Goal: Task Accomplishment & Management: Manage account settings

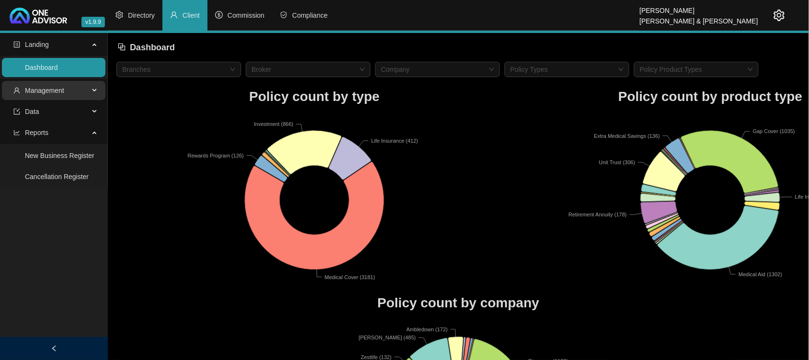
click at [52, 92] on span "Management" at bounding box center [44, 91] width 39 height 8
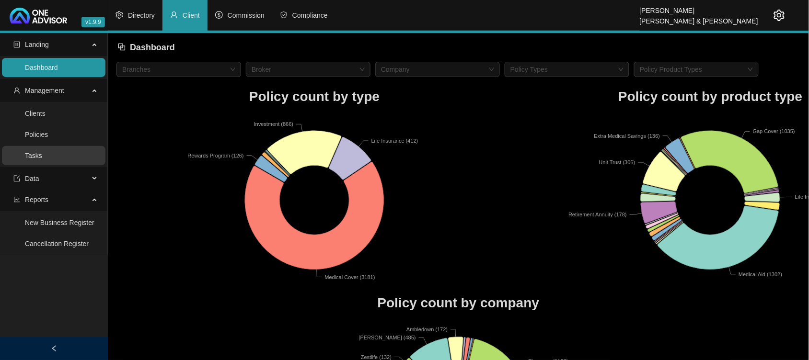
click at [42, 160] on link "Tasks" at bounding box center [33, 156] width 17 height 8
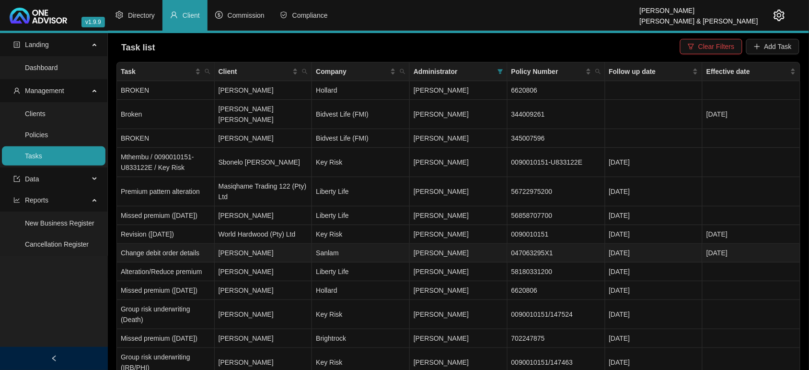
click at [356, 248] on td "Sanlam" at bounding box center [361, 253] width 98 height 19
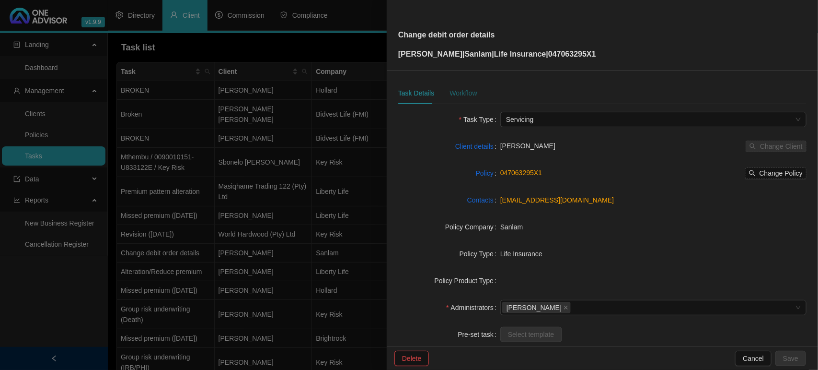
click at [466, 89] on div "Workflow" at bounding box center [463, 93] width 27 height 11
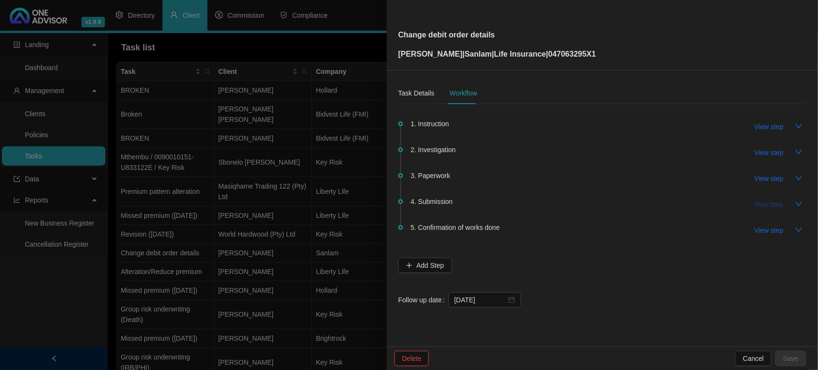
click at [772, 207] on span "View step" at bounding box center [769, 204] width 29 height 11
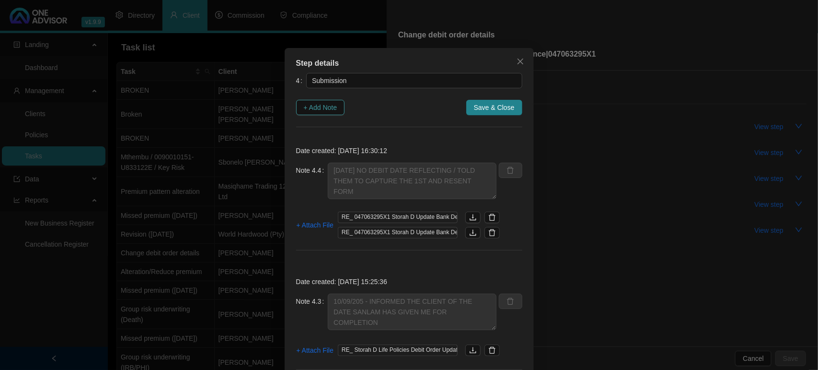
click at [305, 107] on span "+ Add Note" at bounding box center [321, 107] width 34 height 11
type textarea "[DATE] NO DEBIT DATE REFLECTING / TOLD THEM TO CAPTURE THE 1ST AND RESENT FORM"
type textarea "10/09/205 - INFORMED THE CLIENT OF THE DATE SANLAM HAS GIVEN ME FOR COMPLETION"
type textarea "[DATE] [PERSON_NAME] CONFIRMED THEY RECEIVED THE REQUEST AND IT SHOULD BE FINIL…"
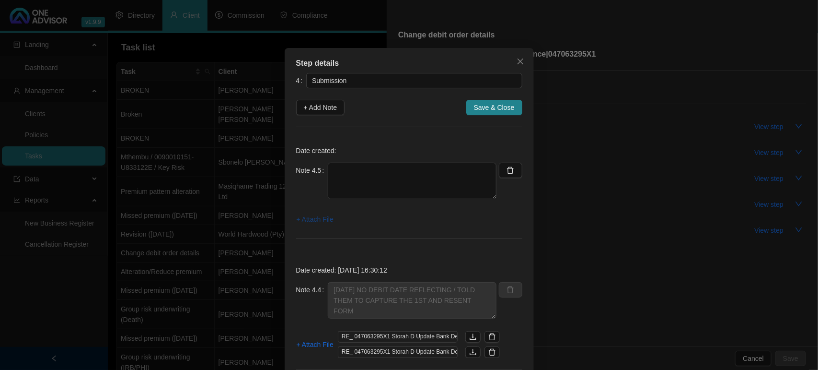
click at [305, 216] on span "+ Attach File" at bounding box center [315, 219] width 37 height 11
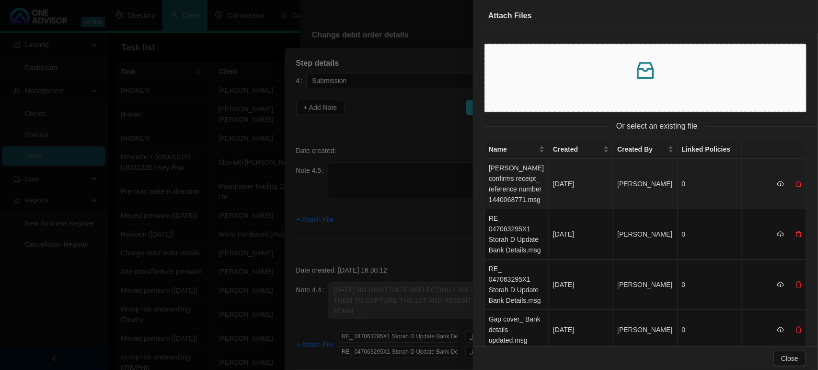
click at [535, 185] on td "[PERSON_NAME] confirms receipt_ reference number 1440068771.msg" at bounding box center [517, 184] width 64 height 50
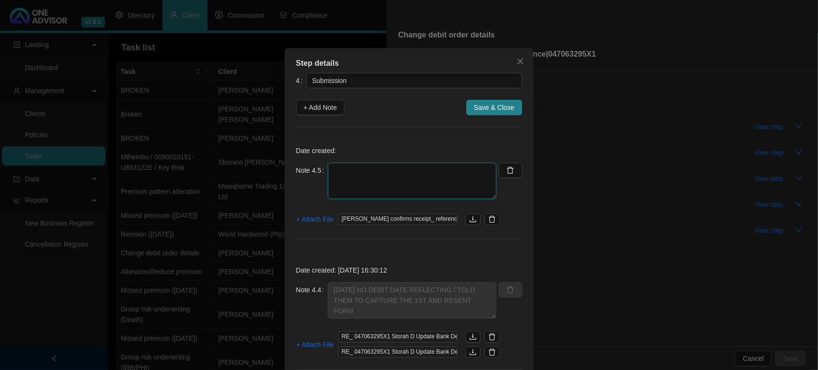
click at [404, 176] on textarea at bounding box center [412, 180] width 169 height 36
type textarea "s"
type textarea "S"
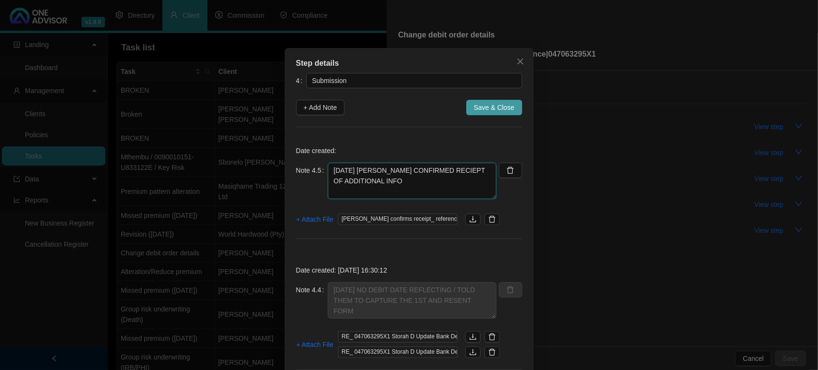
type textarea "[DATE] [PERSON_NAME] CONFIRMED RECIEPT OF ADDITIONAL INFO"
click at [513, 112] on button "Save & Close" at bounding box center [494, 107] width 56 height 15
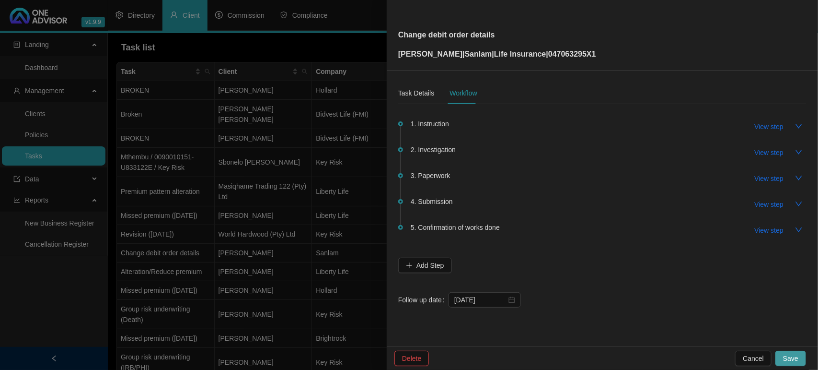
click at [798, 355] on span "Save" at bounding box center [790, 358] width 15 height 11
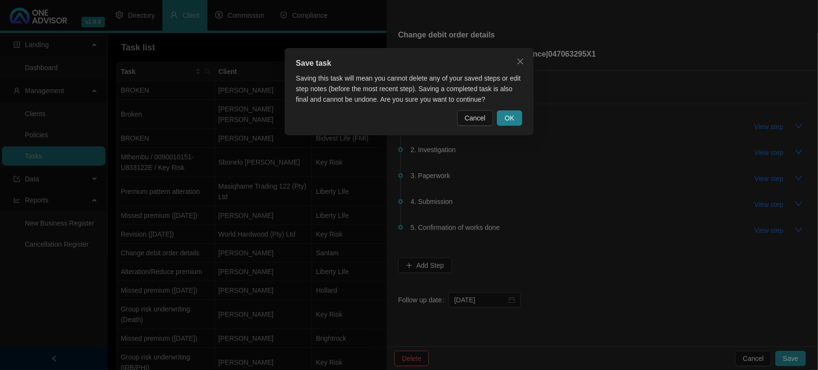
click at [512, 107] on div "Save task Saving this task will mean you cannot delete any of your saved steps …" at bounding box center [409, 91] width 249 height 87
click at [513, 116] on span "OK" at bounding box center [510, 118] width 10 height 11
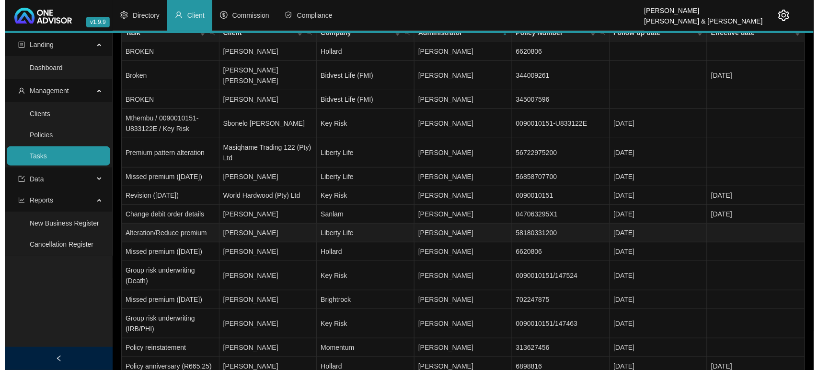
scroll to position [60, 0]
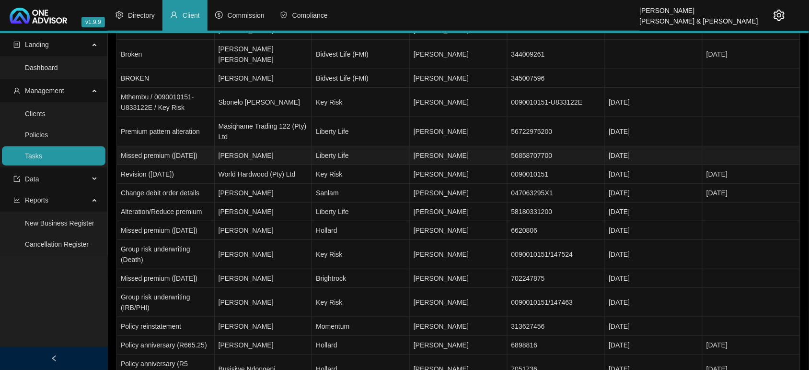
click at [293, 157] on td "[PERSON_NAME]" at bounding box center [264, 155] width 98 height 19
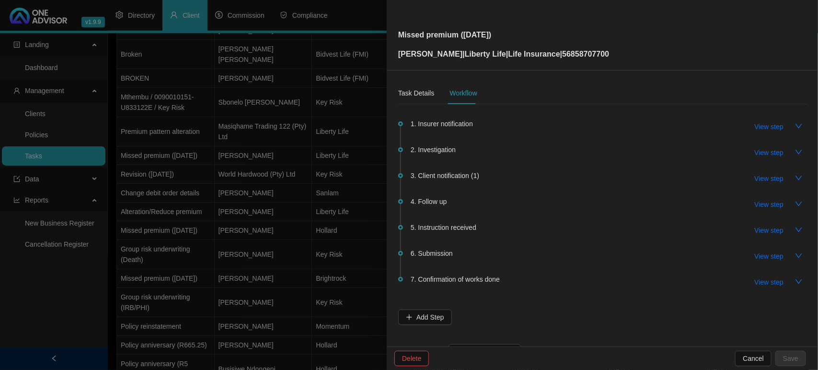
scroll to position [0, 0]
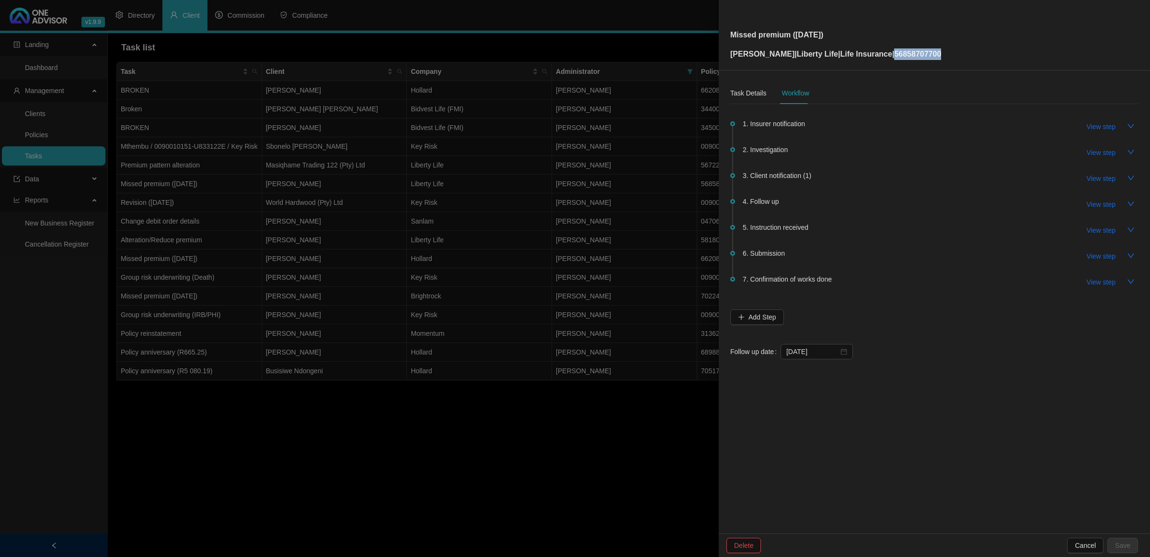
drag, startPoint x: 941, startPoint y: 58, endPoint x: 894, endPoint y: 63, distance: 46.7
click at [818, 63] on div "Missed premium ([DATE]) [PERSON_NAME] | Liberty Life | Life Insurance | 5685870…" at bounding box center [934, 35] width 431 height 70
copy p "56858707700"
click at [818, 251] on span "View step" at bounding box center [1101, 256] width 29 height 11
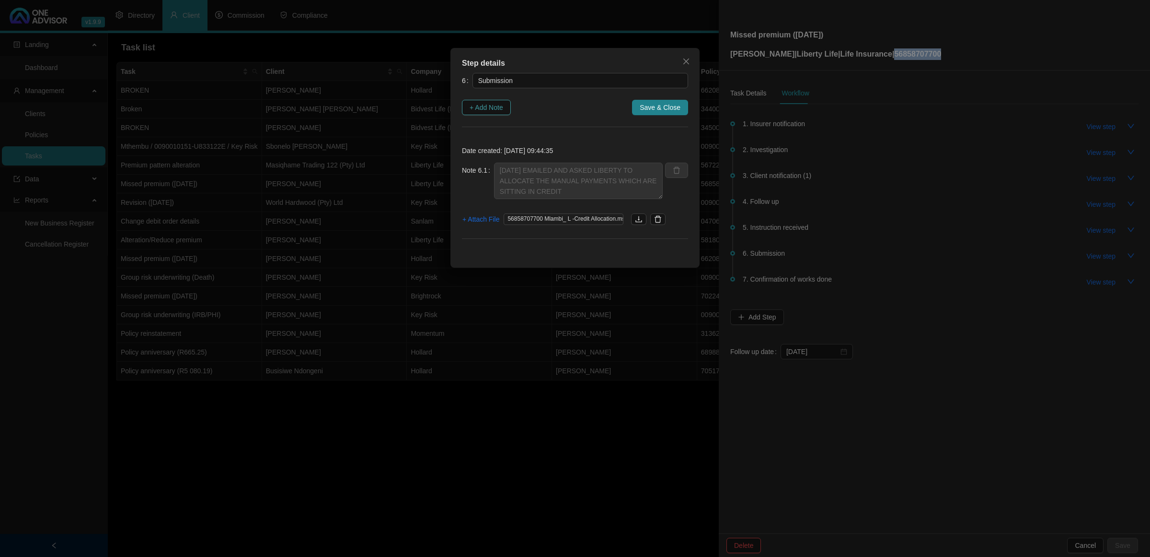
click at [488, 101] on button "+ Add Note" at bounding box center [486, 107] width 49 height 15
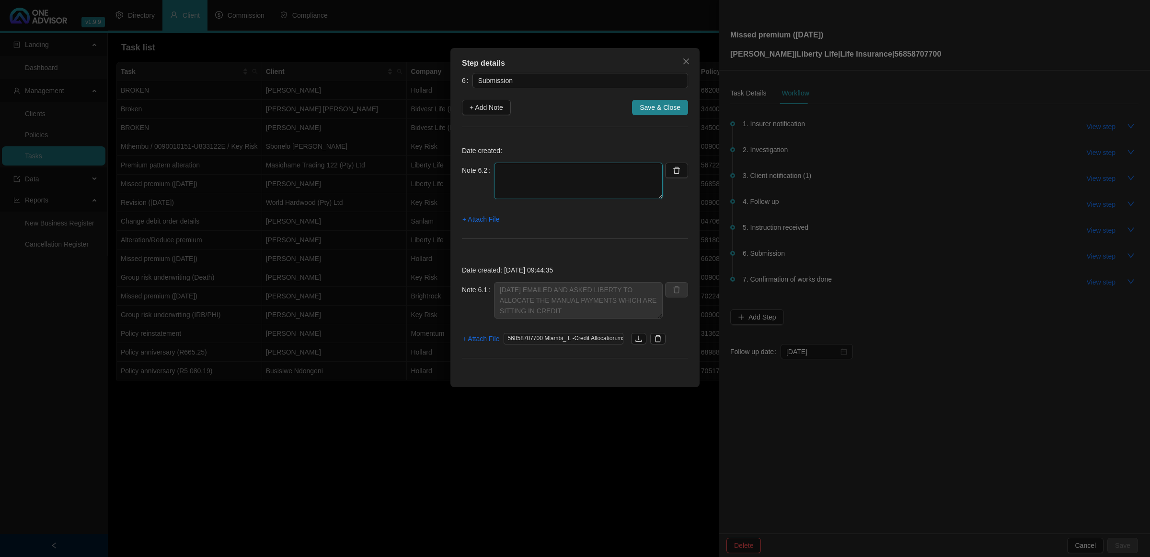
click at [574, 192] on textarea at bounding box center [578, 180] width 169 height 36
type textarea "[DATE] - WENT ONLINE AND SAW PAYMENT HAS BEEN ALLOCATED"
click at [471, 220] on span "+ Attach File" at bounding box center [481, 219] width 37 height 11
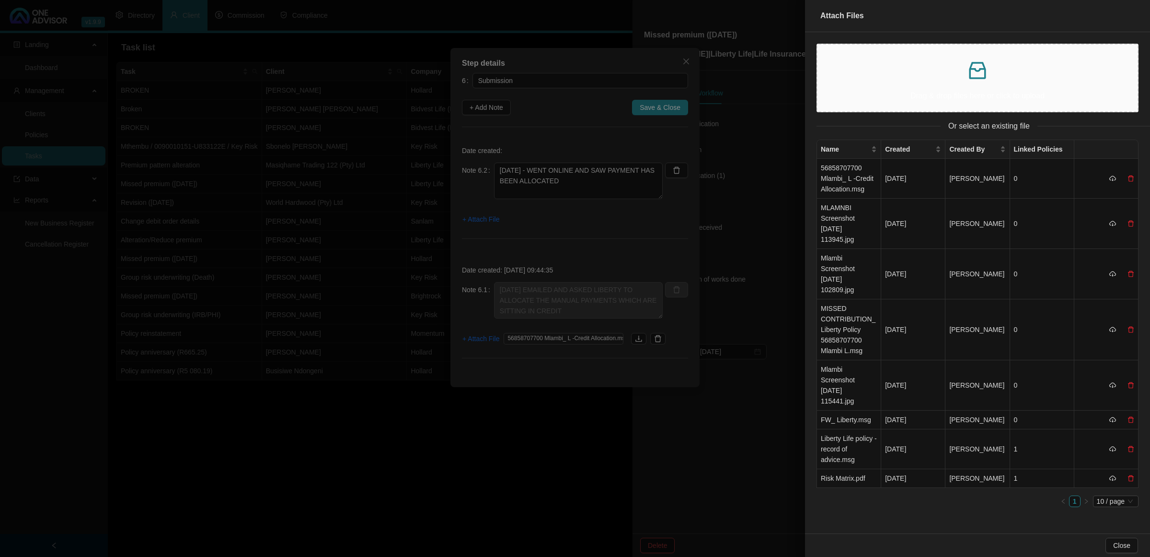
click at [818, 88] on div "Drag & drop files here or click to upload" at bounding box center [977, 77] width 305 height 51
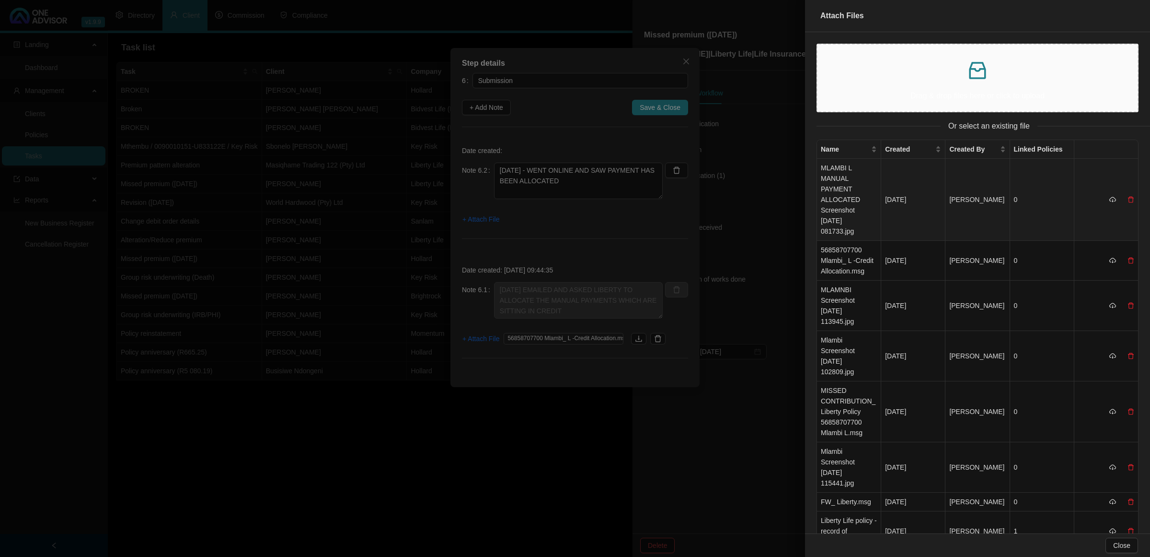
click at [818, 201] on td "MLAMBI L MANUAL PAYMENT ALLOCATED Screenshot [DATE] 081733.jpg" at bounding box center [849, 200] width 64 height 82
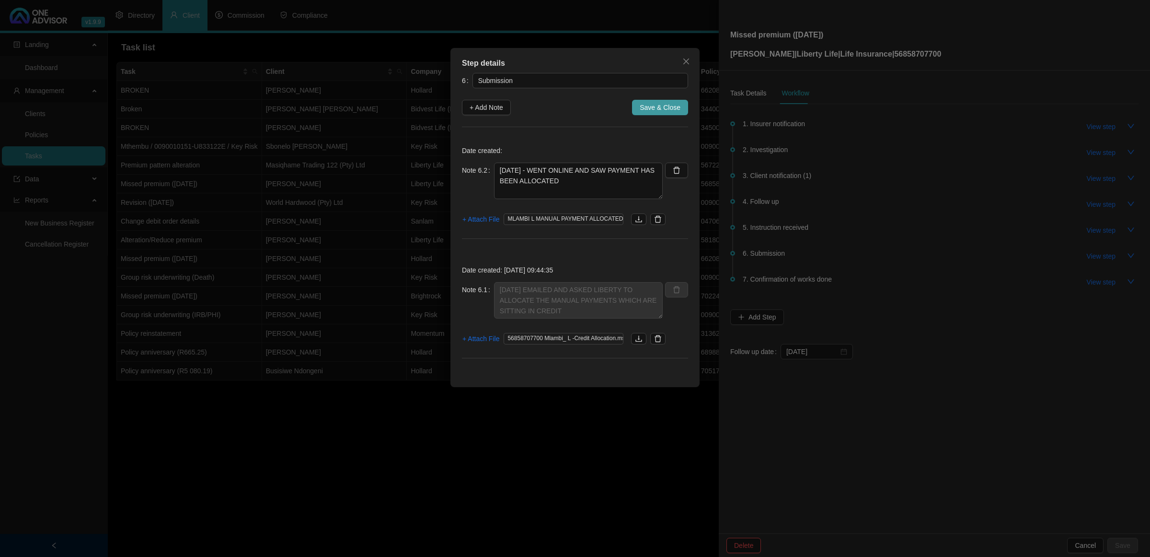
click at [638, 106] on button "Save & Close" at bounding box center [660, 107] width 56 height 15
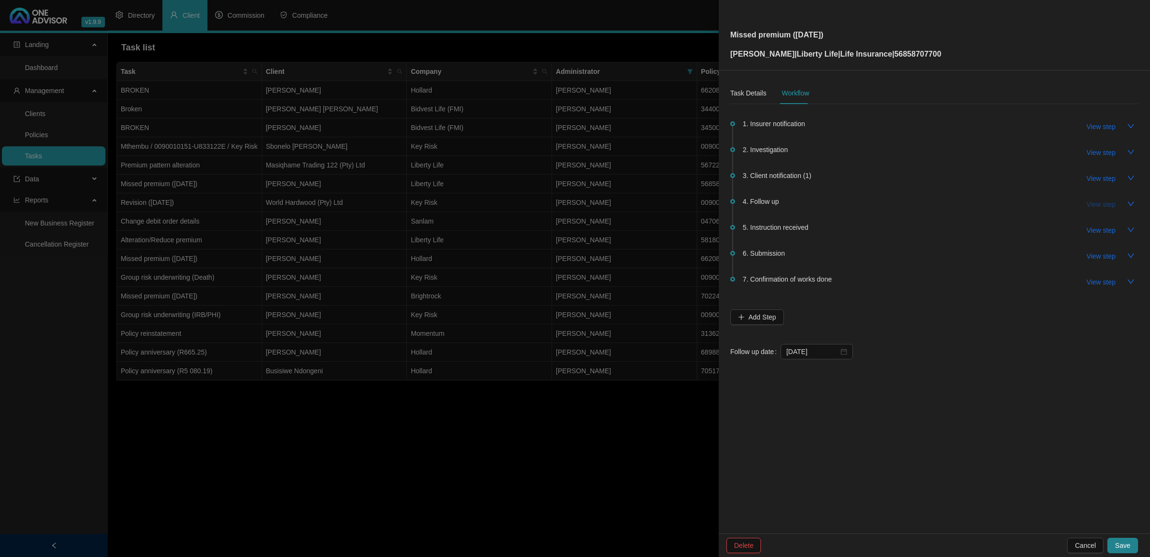
click at [818, 201] on button "View step" at bounding box center [1101, 204] width 44 height 15
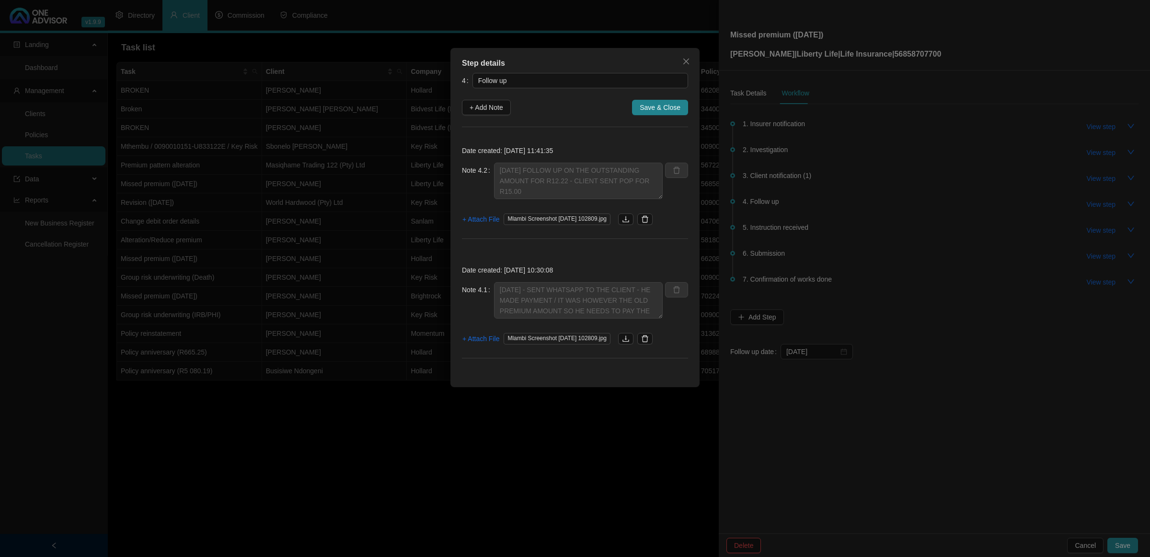
click at [818, 209] on div "Step details 4 Follow up + Add Note Save & Close Date created: [DATE] 11:41:35 …" at bounding box center [575, 278] width 1150 height 557
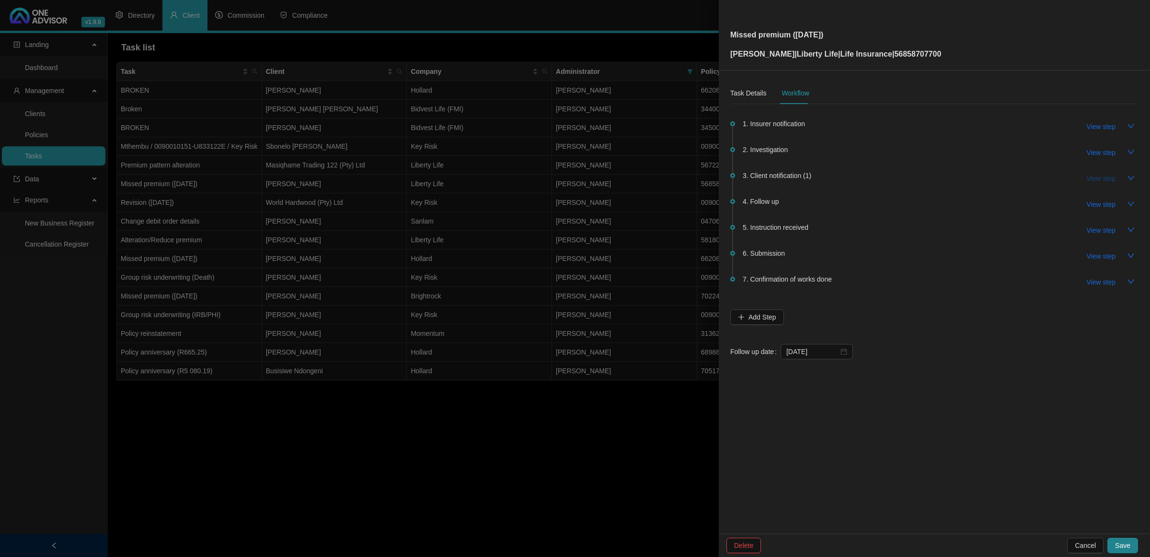
click at [818, 177] on span "View step" at bounding box center [1101, 178] width 29 height 11
type input "Client notification (1)"
type textarea "[DATE] Emailed and let the client know"
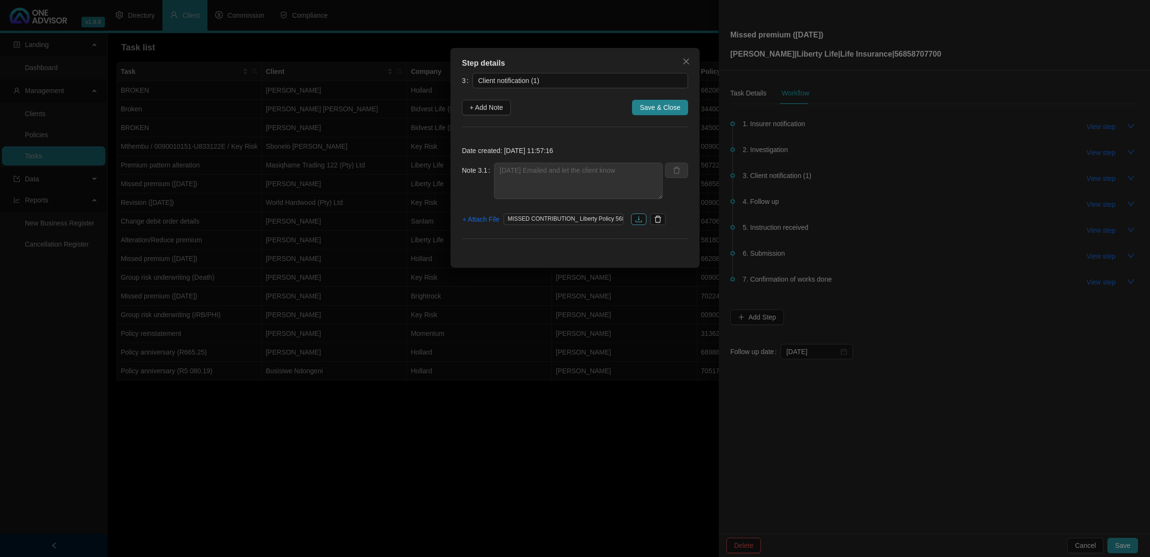
click at [640, 220] on icon "download" at bounding box center [639, 219] width 6 height 6
click at [650, 108] on span "Save & Close" at bounding box center [660, 107] width 41 height 11
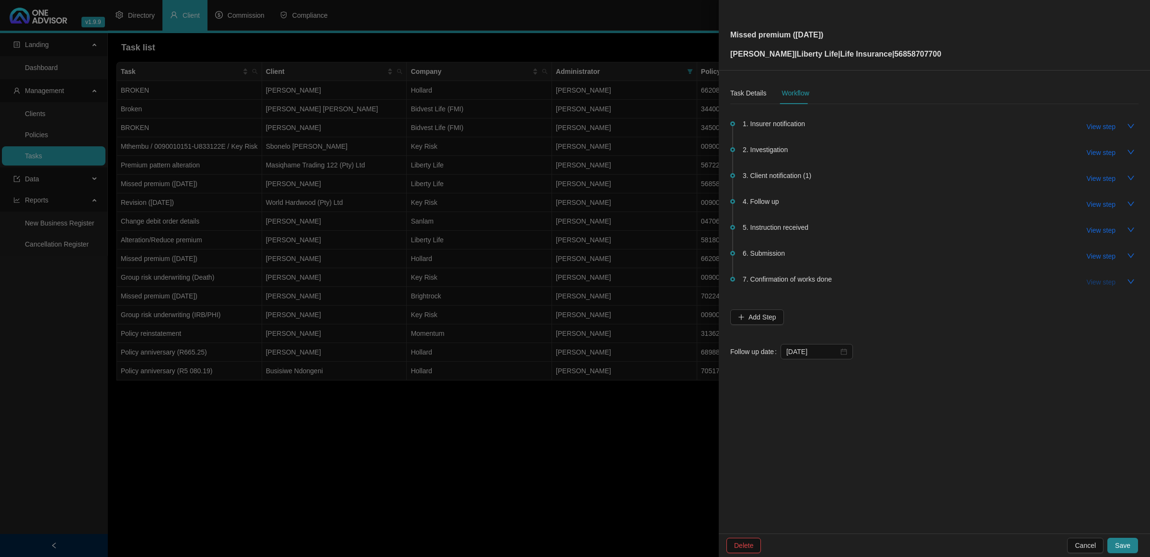
click at [818, 279] on span "View step" at bounding box center [1101, 282] width 29 height 11
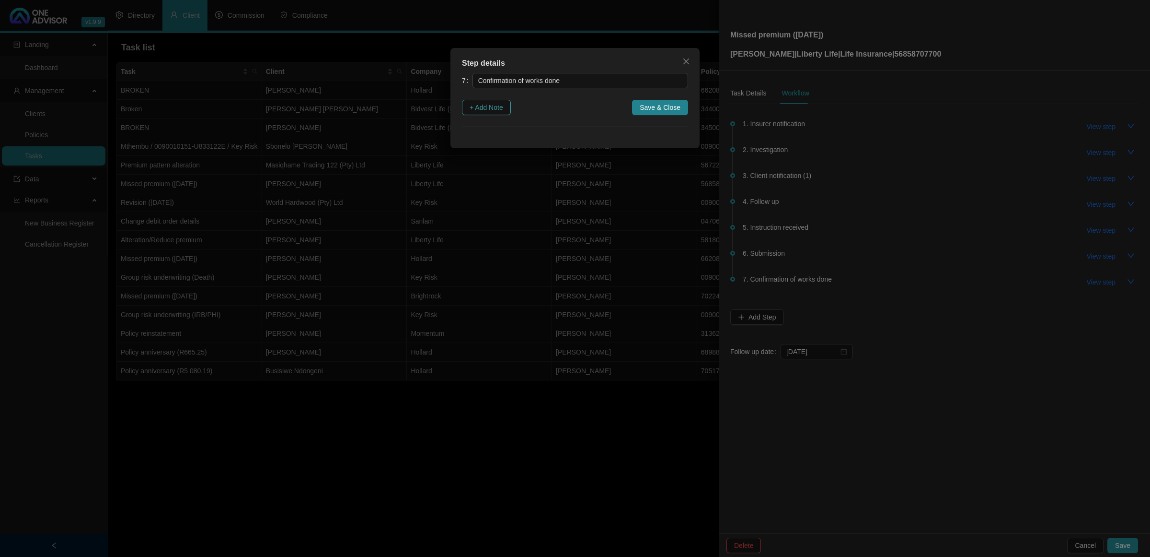
click at [474, 111] on span "+ Add Note" at bounding box center [487, 107] width 34 height 11
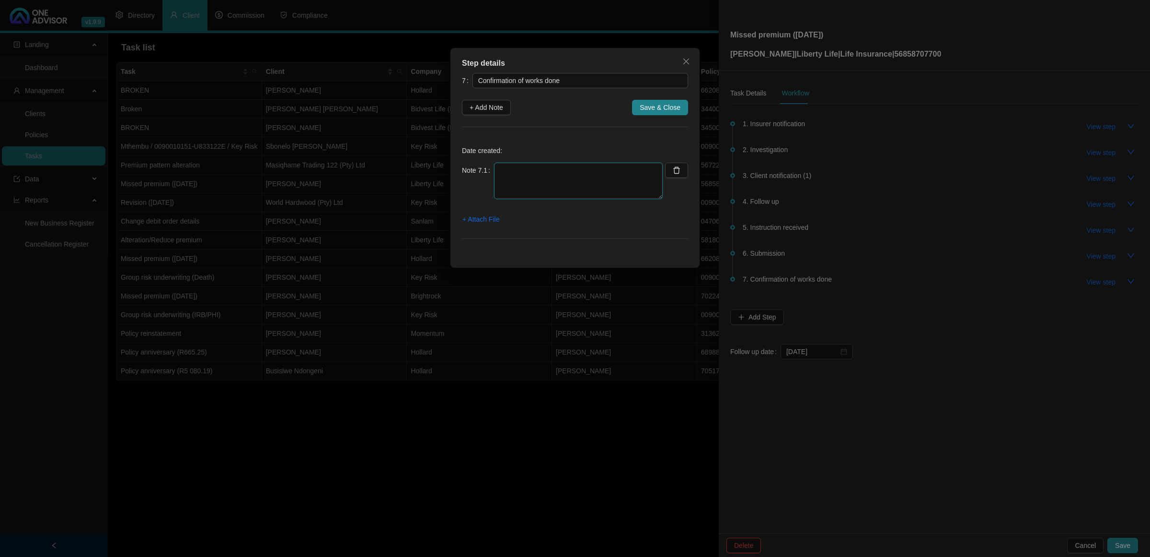
click at [546, 182] on textarea at bounding box center [578, 180] width 169 height 36
type textarea "[DATE] EMAILED AND LET THE CLIENT KNOW POLICY UP TO DATE"
click at [486, 222] on span "+ Attach File" at bounding box center [481, 219] width 37 height 11
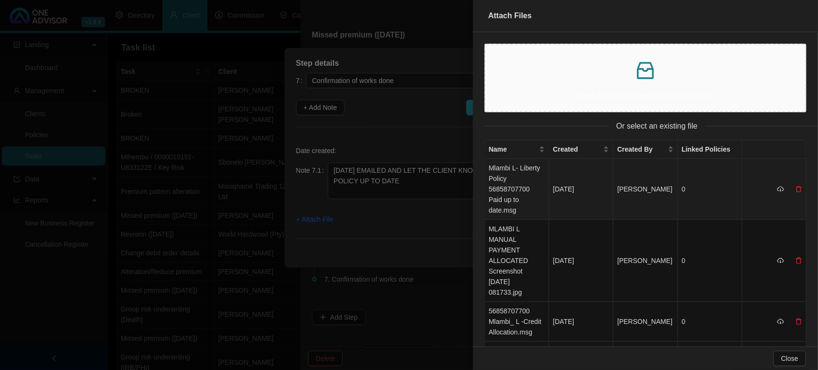
click at [506, 183] on td "Mlambi L- Liberty Policy 56858707700 Paid up to date.msg" at bounding box center [517, 189] width 64 height 61
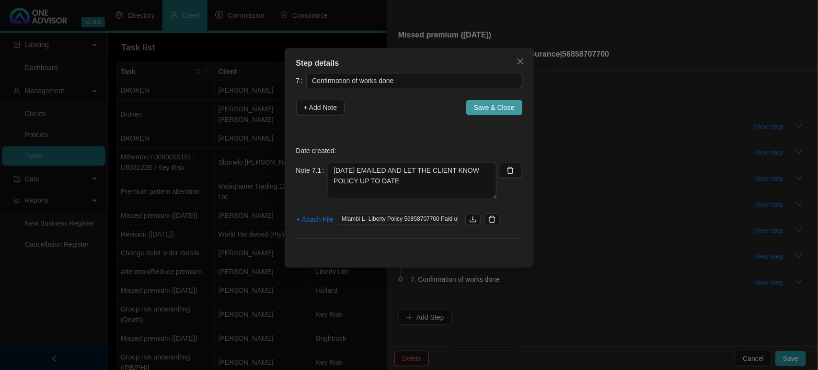
click at [495, 106] on span "Save & Close" at bounding box center [494, 107] width 41 height 11
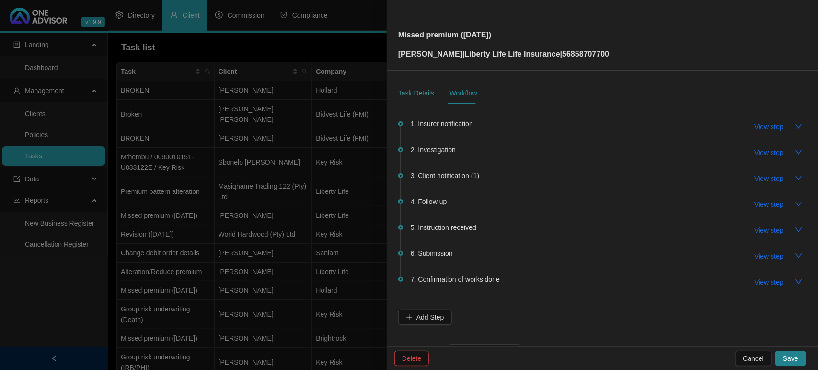
click at [420, 87] on div "Task Details" at bounding box center [416, 93] width 36 height 22
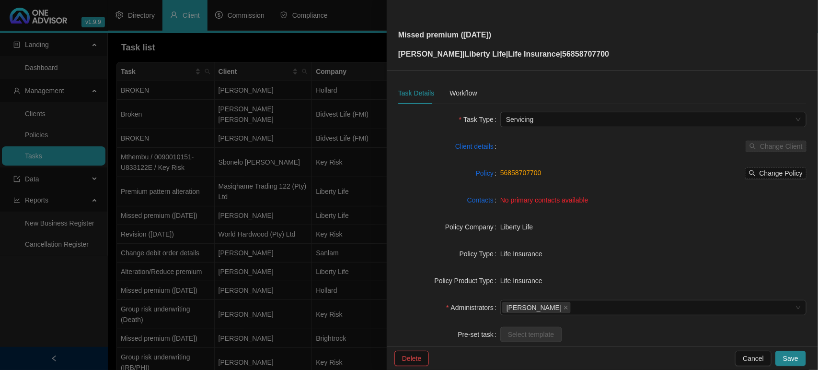
scroll to position [99, 0]
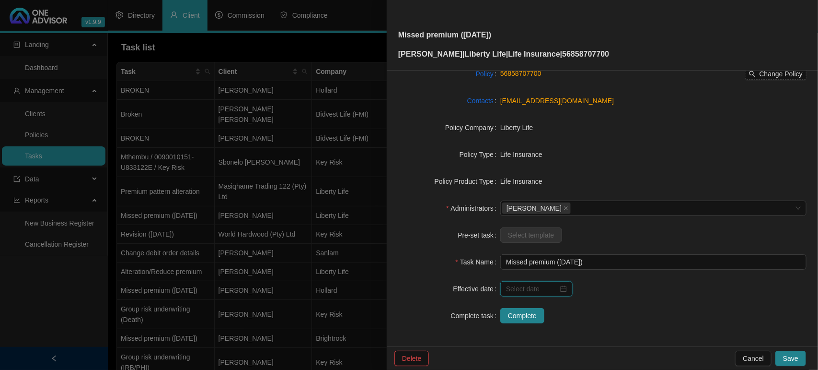
click at [550, 293] on input at bounding box center [532, 288] width 52 height 11
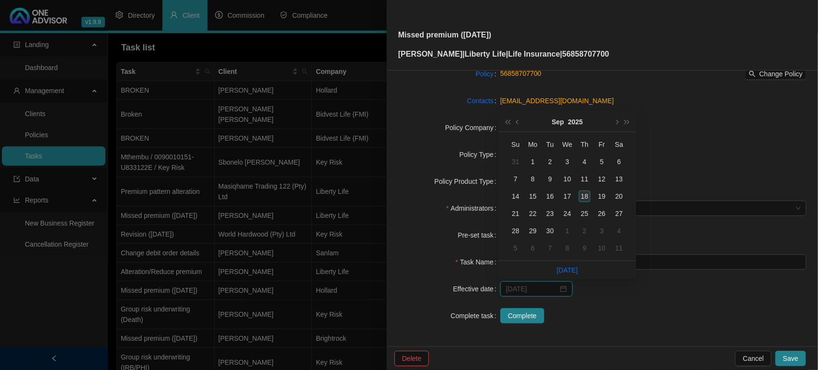
type input "[DATE]"
click at [589, 196] on div "18" at bounding box center [585, 196] width 12 height 12
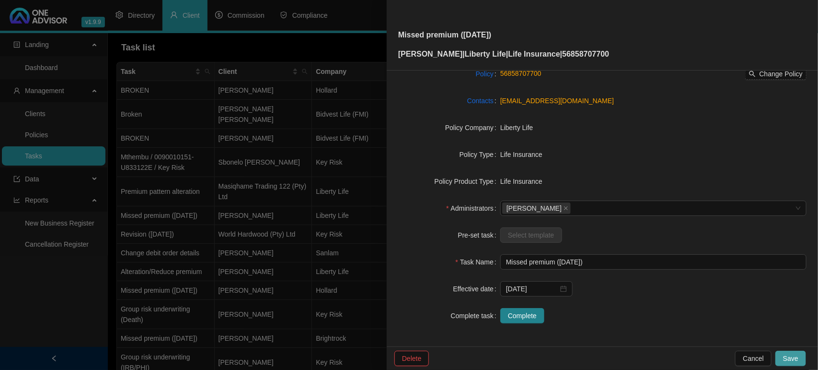
click at [799, 358] on button "Save" at bounding box center [791, 357] width 31 height 15
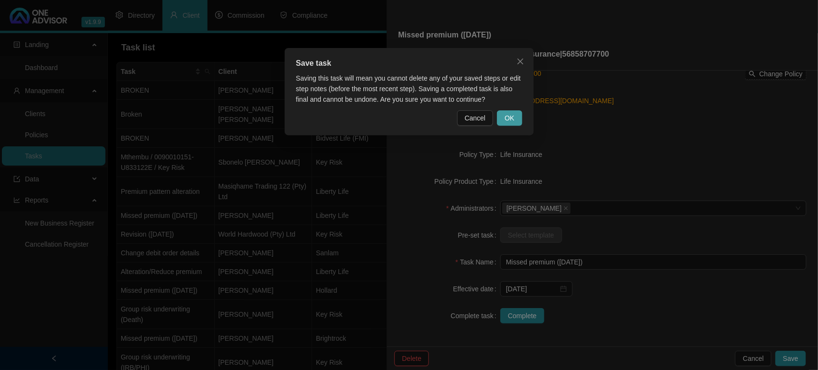
click at [505, 117] on span "OK" at bounding box center [510, 118] width 10 height 11
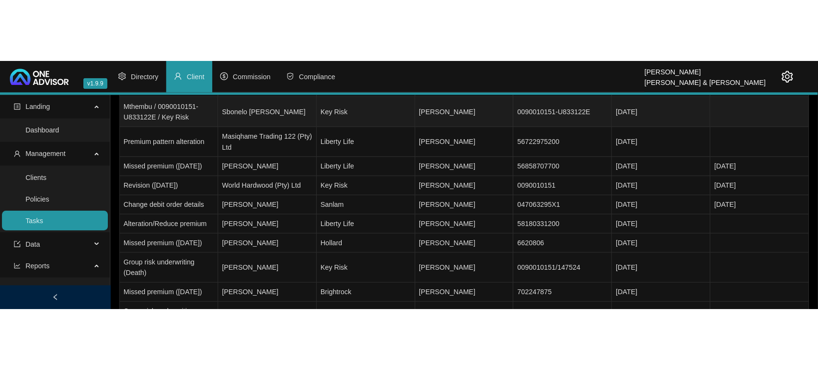
scroll to position [0, 0]
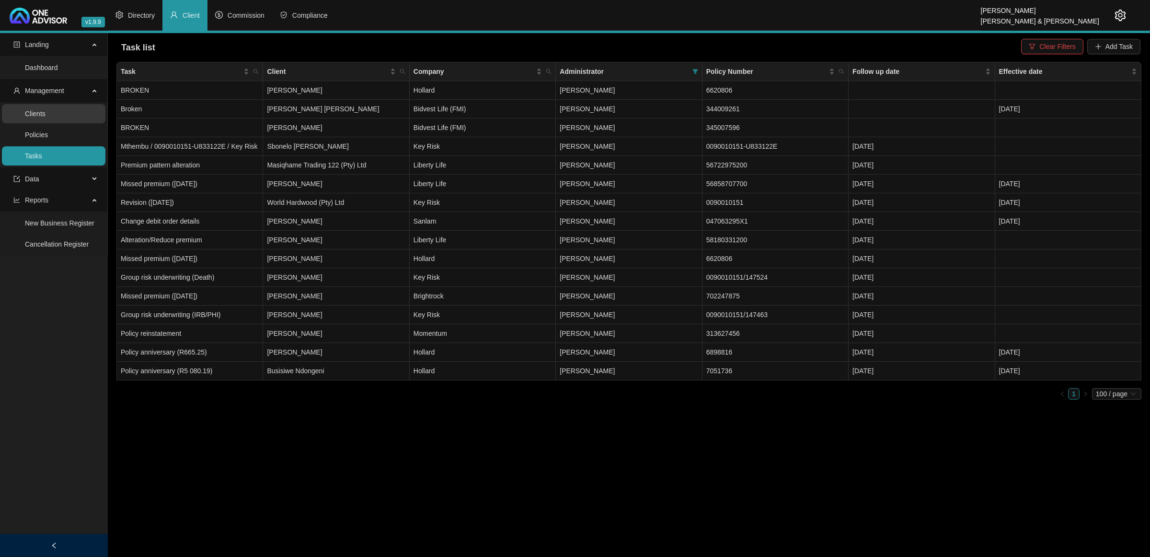
click at [46, 116] on link "Clients" at bounding box center [35, 114] width 21 height 8
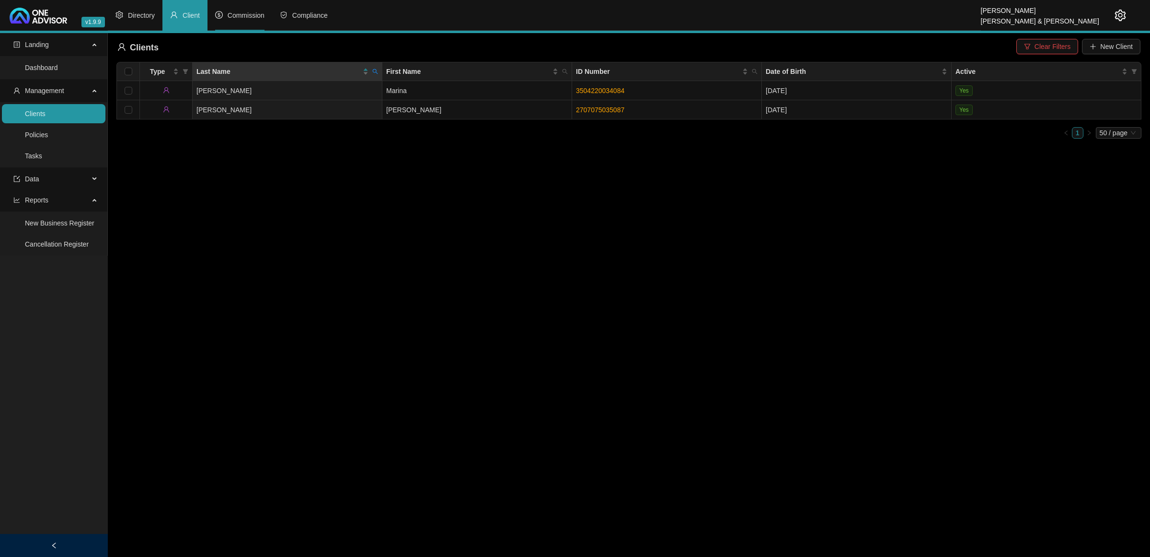
click at [245, 13] on span "Commission" at bounding box center [246, 16] width 37 height 8
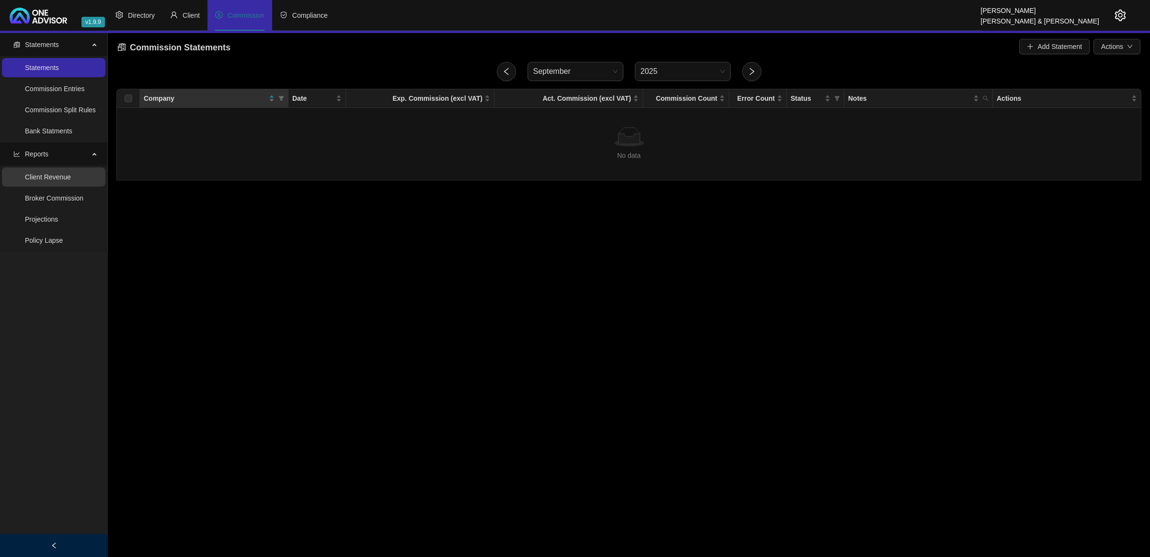
click at [58, 178] on link "Client Revenue" at bounding box center [48, 177] width 46 height 8
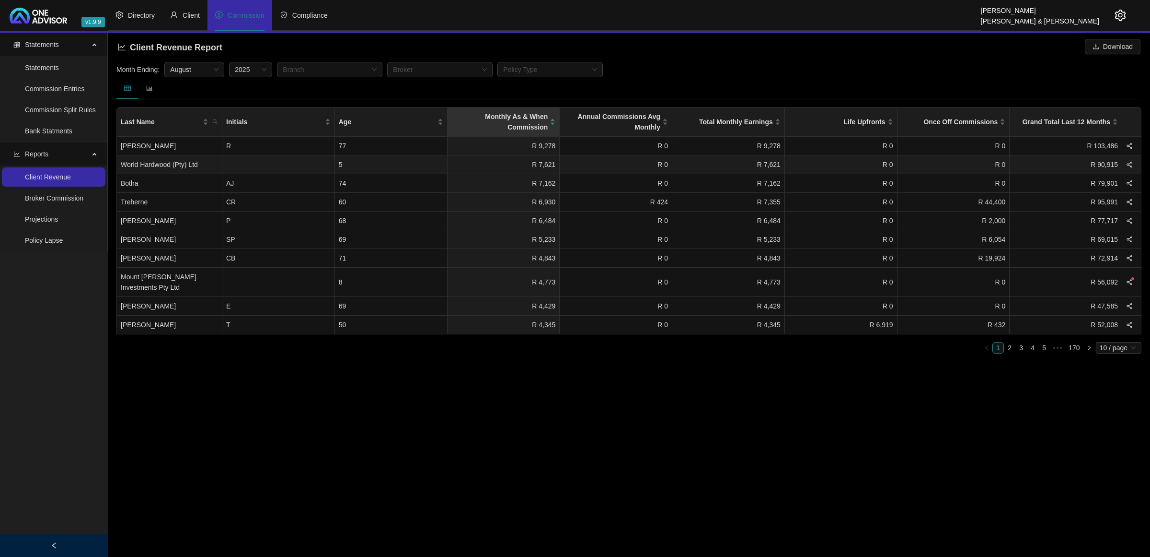
click at [429, 160] on td "5" at bounding box center [391, 164] width 113 height 19
click at [174, 164] on td "World Hardwood (Pty) Ltd" at bounding box center [169, 164] width 105 height 19
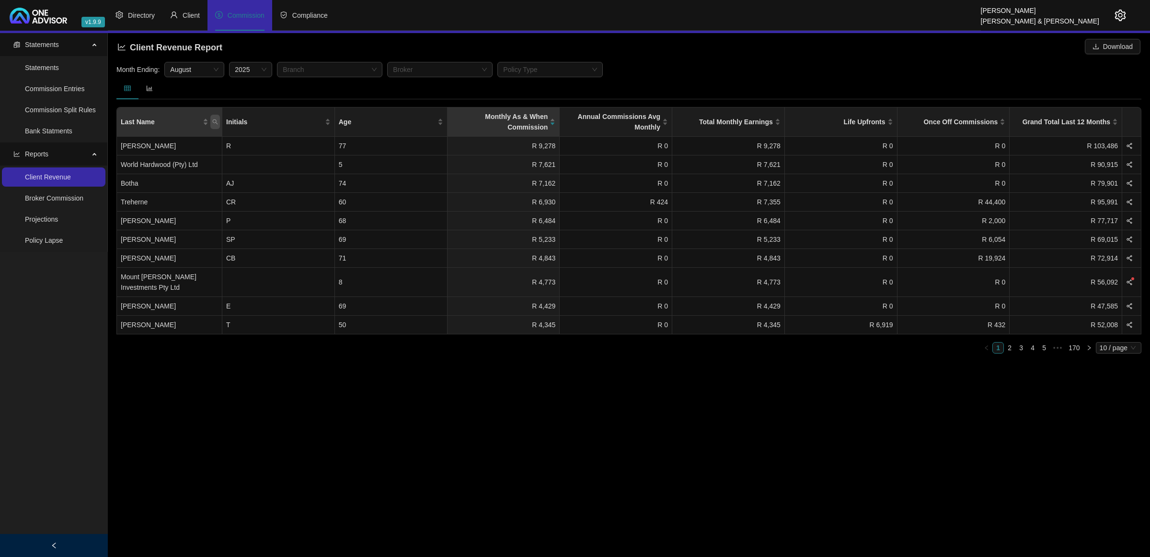
click at [219, 120] on span "Last Name" at bounding box center [215, 122] width 10 height 14
type input "world"
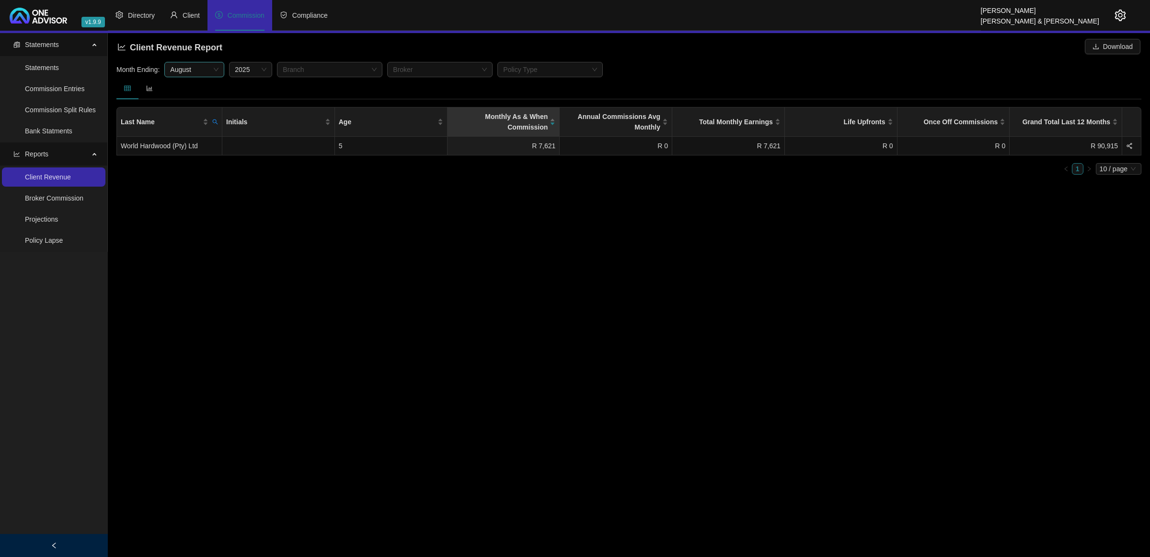
click at [207, 67] on span "August" at bounding box center [194, 69] width 48 height 14
click at [185, 182] on div "July" at bounding box center [195, 180] width 45 height 11
click at [818, 323] on main "Statements Statements Commission Entries Commission Split Rules Bank Statments …" at bounding box center [575, 294] width 1150 height 523
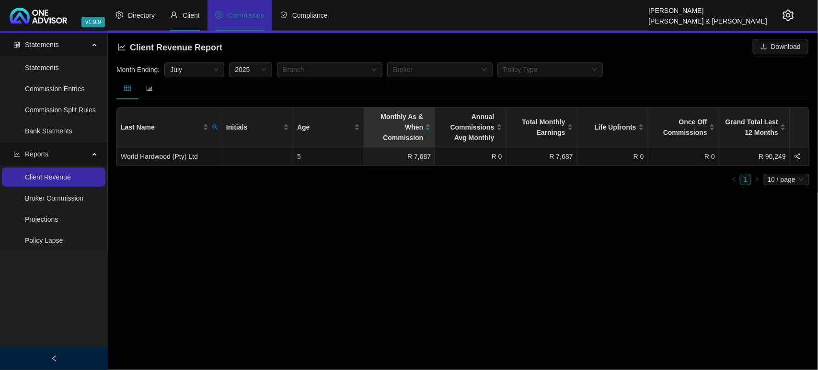
click at [188, 18] on span "Client" at bounding box center [191, 16] width 17 height 8
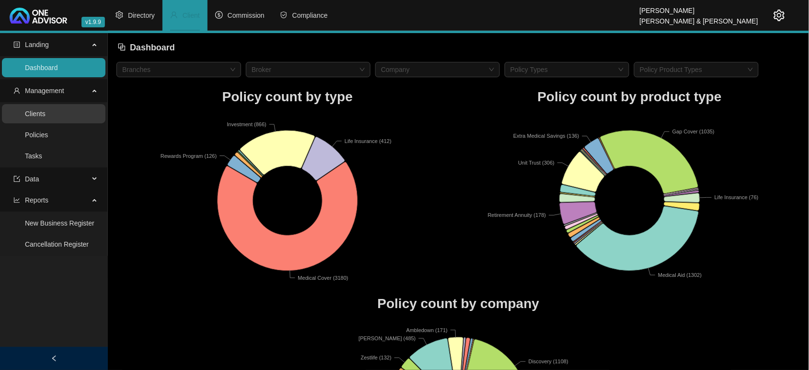
click at [46, 116] on link "Clients" at bounding box center [35, 114] width 21 height 8
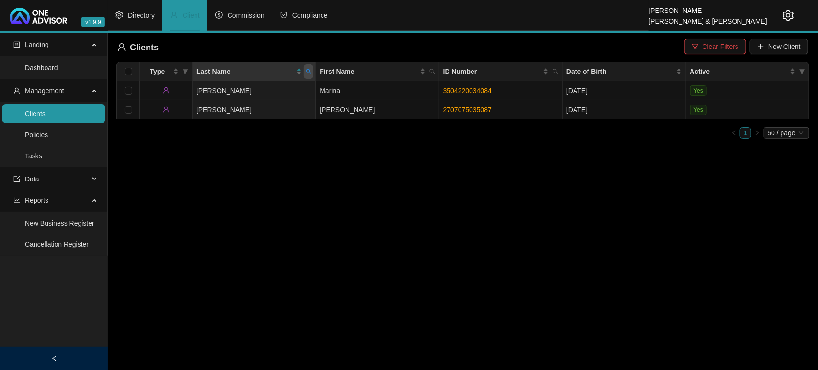
click at [310, 71] on icon "search" at bounding box center [309, 72] width 6 height 6
type input "[PERSON_NAME]"
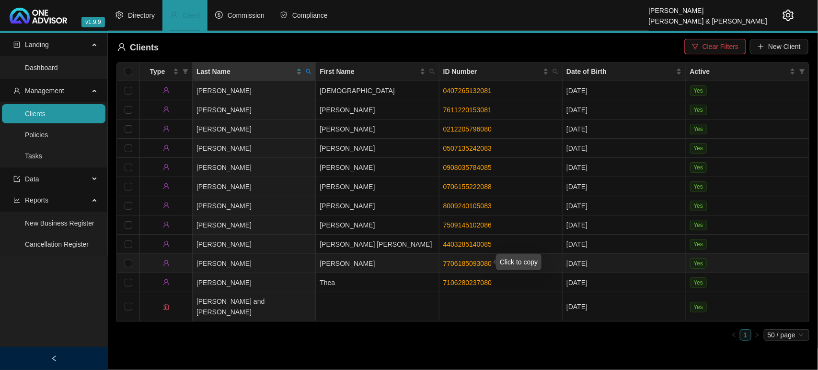
click at [485, 261] on link "7706185093080" at bounding box center [467, 263] width 48 height 8
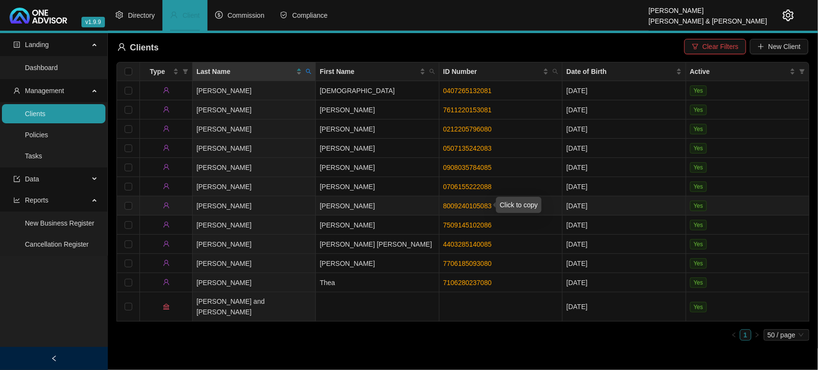
click at [461, 204] on link "8009240105083" at bounding box center [467, 206] width 48 height 8
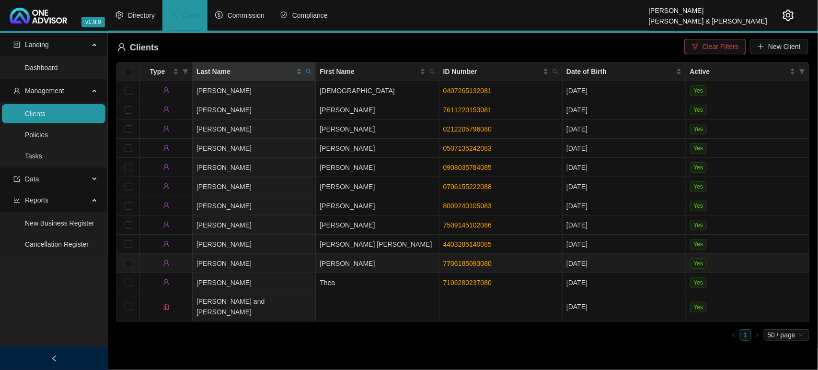
click at [283, 267] on td "[PERSON_NAME]" at bounding box center [254, 263] width 123 height 19
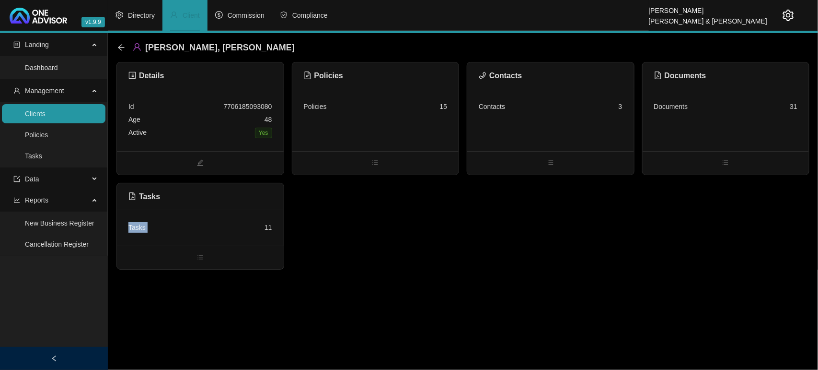
drag, startPoint x: 217, startPoint y: 227, endPoint x: 200, endPoint y: 187, distance: 42.7
click at [200, 187] on div "Tasks Tasks 11" at bounding box center [200, 226] width 168 height 87
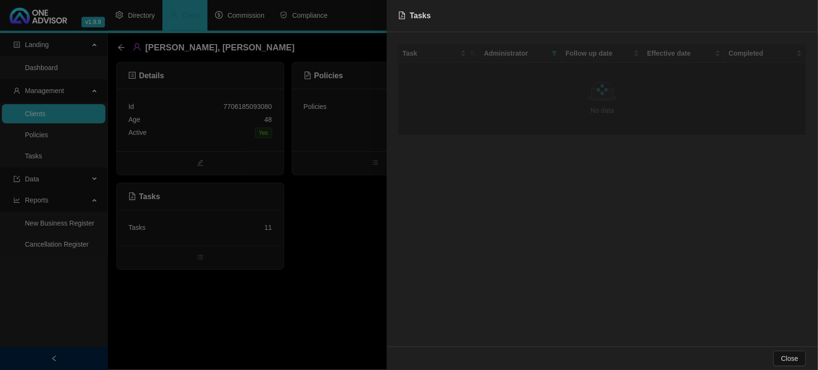
click at [204, 123] on div at bounding box center [409, 185] width 818 height 370
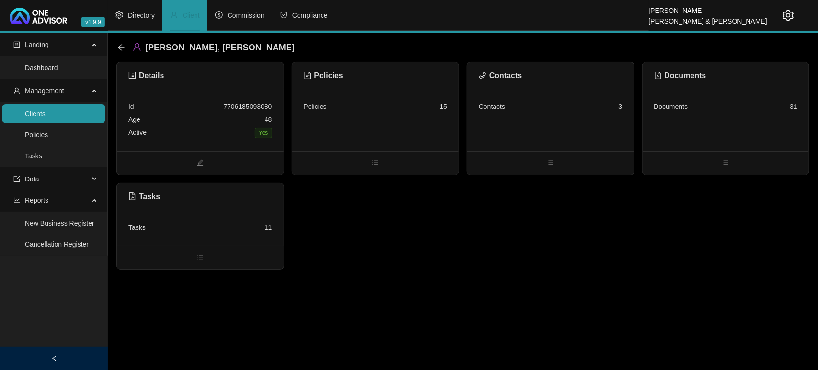
click at [204, 123] on div "Age [DEMOGRAPHIC_DATA]" at bounding box center [200, 119] width 144 height 13
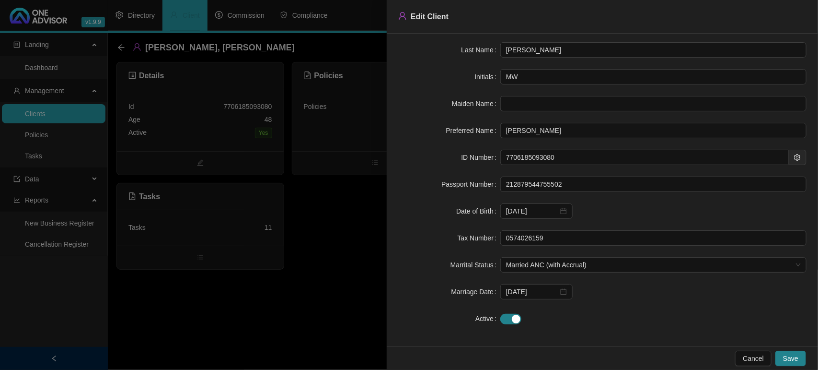
scroll to position [61, 0]
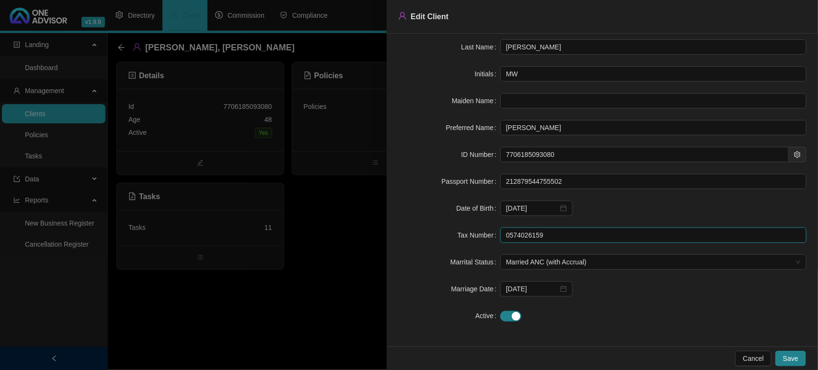
drag, startPoint x: 559, startPoint y: 232, endPoint x: 433, endPoint y: 235, distance: 126.6
click at [433, 235] on div "Tax Number 0574026159" at bounding box center [602, 234] width 408 height 15
click at [202, 137] on div at bounding box center [409, 185] width 818 height 370
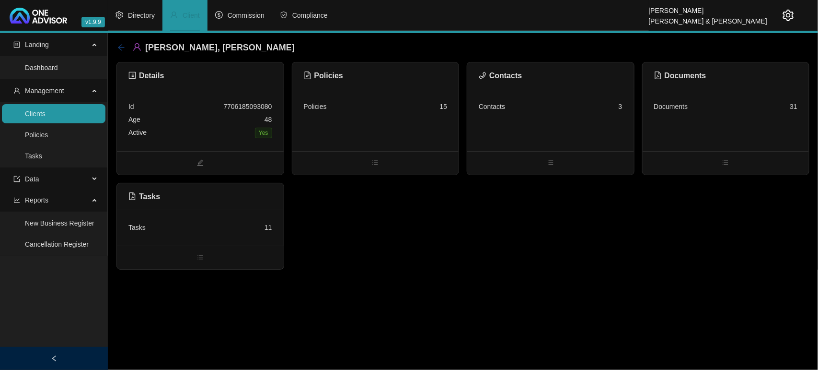
click at [118, 44] on icon "arrow-left" at bounding box center [121, 48] width 8 height 8
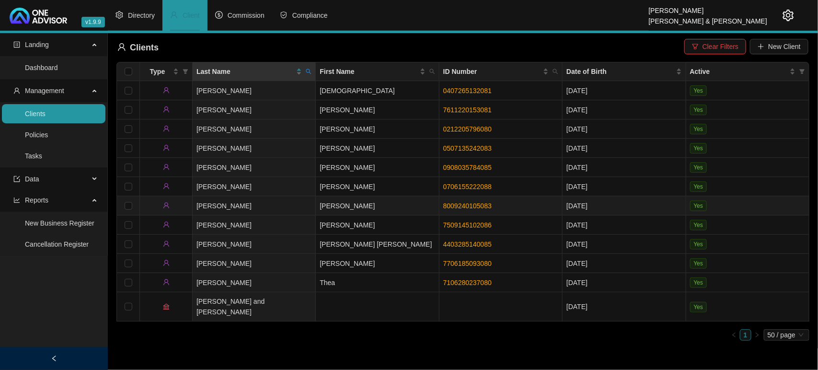
click at [343, 203] on td "[PERSON_NAME]" at bounding box center [377, 205] width 123 height 19
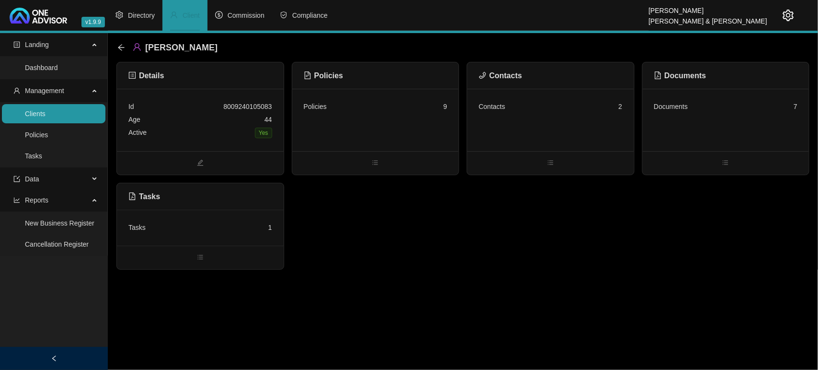
click at [224, 244] on div "Tasks 1" at bounding box center [200, 227] width 167 height 36
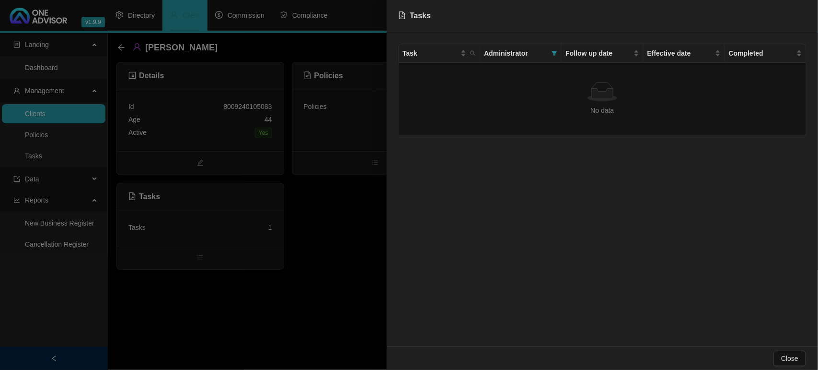
click at [181, 123] on div at bounding box center [409, 185] width 818 height 370
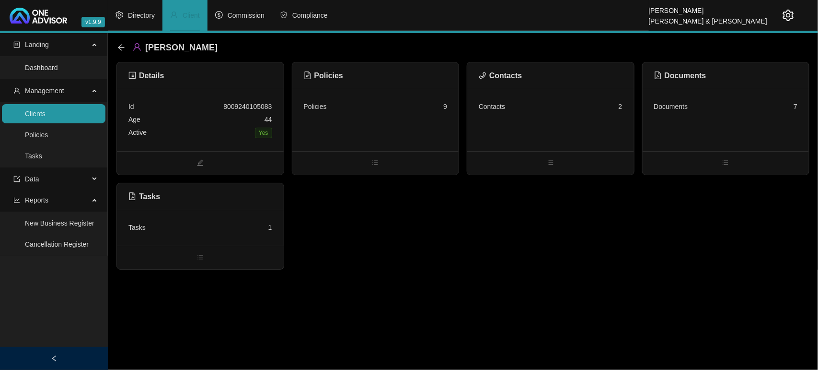
click at [181, 123] on div "Age [DEMOGRAPHIC_DATA]" at bounding box center [200, 119] width 144 height 13
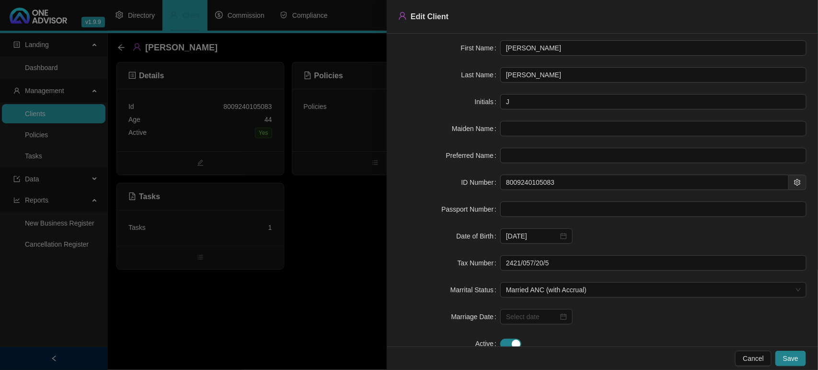
scroll to position [61, 0]
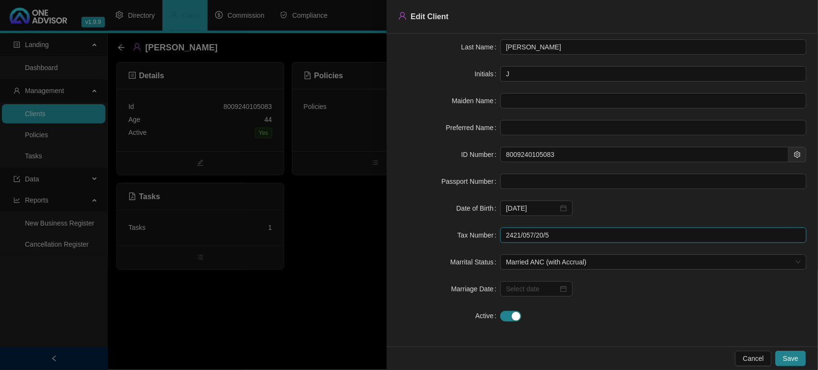
click at [545, 240] on input "2421/057/20/5" at bounding box center [653, 234] width 306 height 15
drag, startPoint x: 547, startPoint y: 239, endPoint x: 361, endPoint y: 224, distance: 186.5
click at [361, 224] on div "Edit Client Client Type Individual First Name [PERSON_NAME] Last Name [PERSON_N…" at bounding box center [409, 185] width 818 height 370
type input "2421057205"
click at [789, 362] on span "Save" at bounding box center [790, 358] width 15 height 11
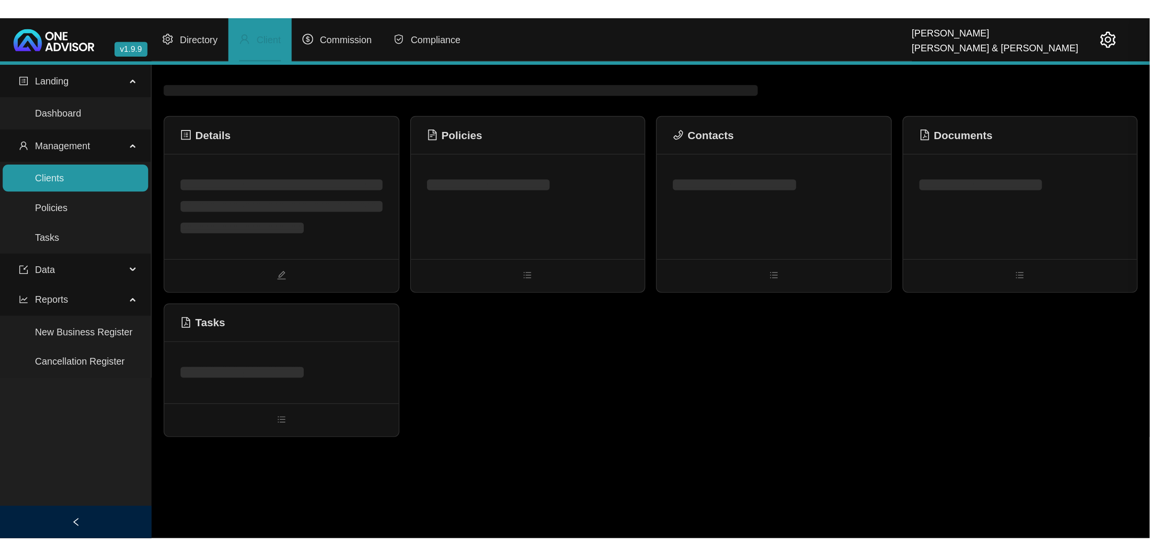
scroll to position [0, 0]
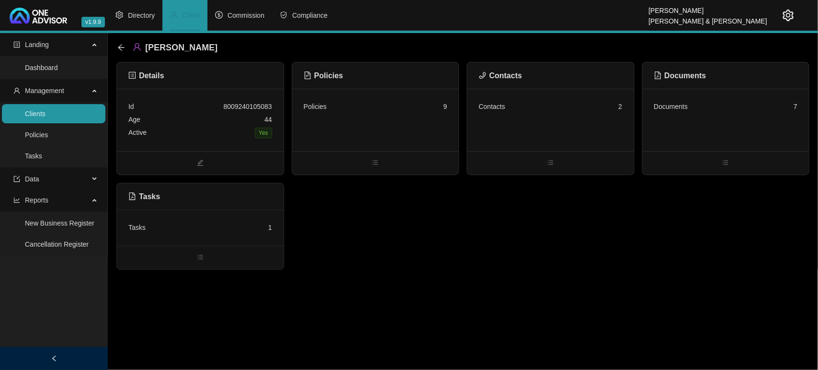
click at [536, 102] on div "Contacts 2" at bounding box center [551, 106] width 144 height 13
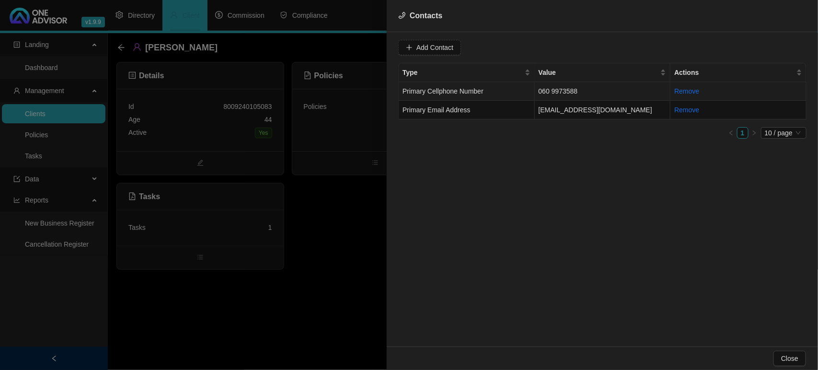
click at [526, 92] on td "Primary Cellphone Number" at bounding box center [467, 91] width 136 height 19
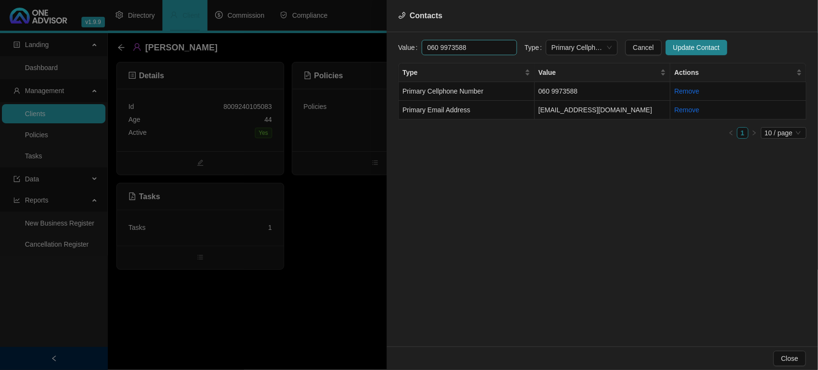
click at [440, 49] on input "060 9973588" at bounding box center [469, 47] width 95 height 15
drag, startPoint x: 496, startPoint y: 49, endPoint x: 428, endPoint y: 46, distance: 68.6
click at [428, 46] on input "0609973588" at bounding box center [469, 47] width 95 height 15
type input "0609973588"
click at [368, 269] on div at bounding box center [409, 185] width 818 height 370
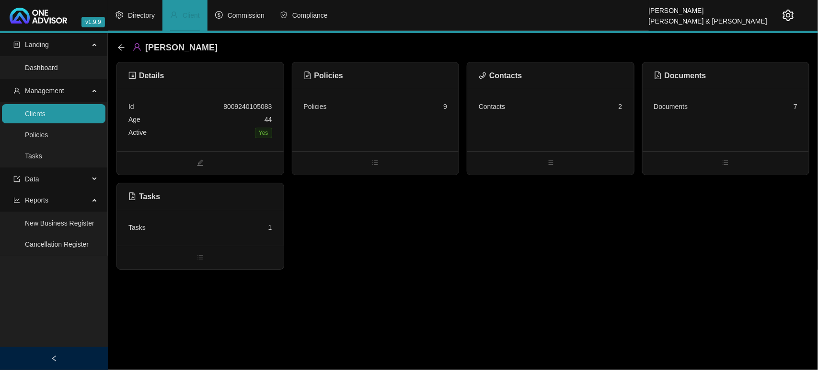
click at [426, 116] on div "Policies 9" at bounding box center [375, 120] width 167 height 62
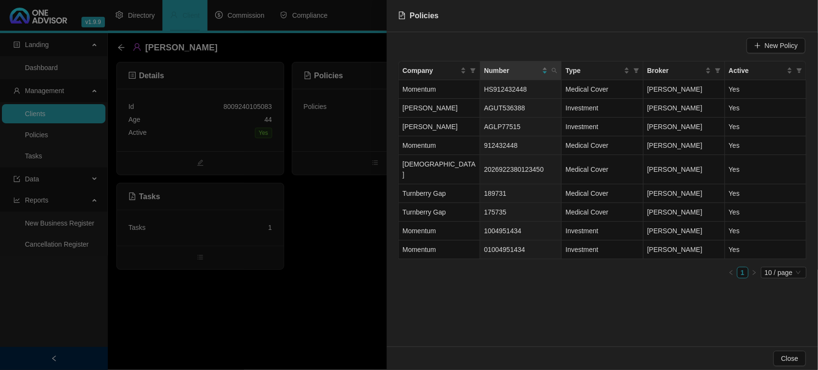
click at [118, 44] on div at bounding box center [409, 185] width 818 height 370
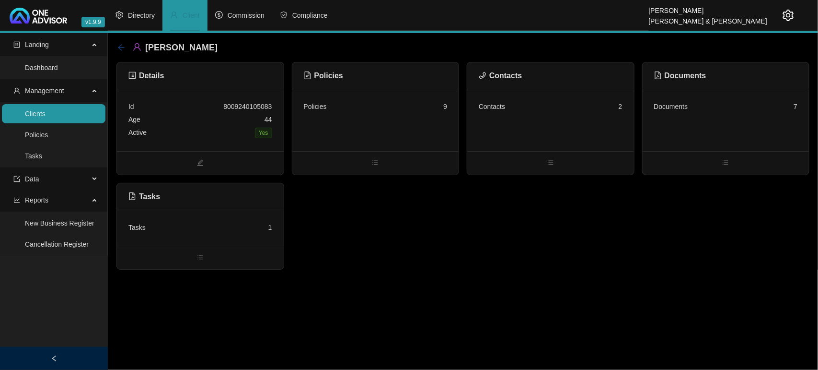
click at [121, 44] on icon "arrow-left" at bounding box center [121, 48] width 8 height 8
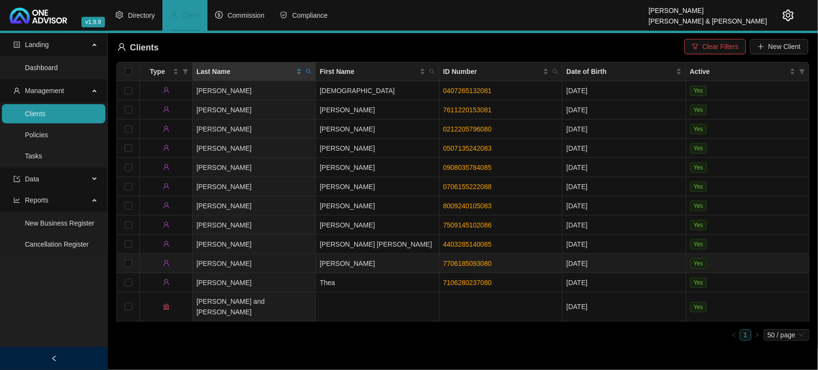
click at [356, 264] on td "[PERSON_NAME]" at bounding box center [377, 263] width 123 height 19
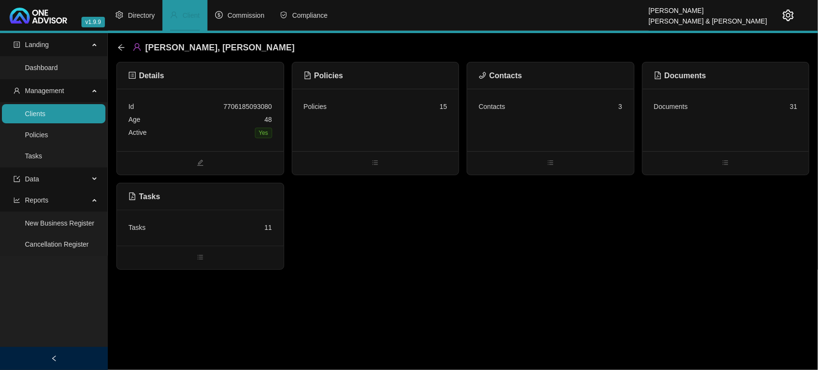
click at [384, 113] on div "Policies 15" at bounding box center [375, 120] width 167 height 62
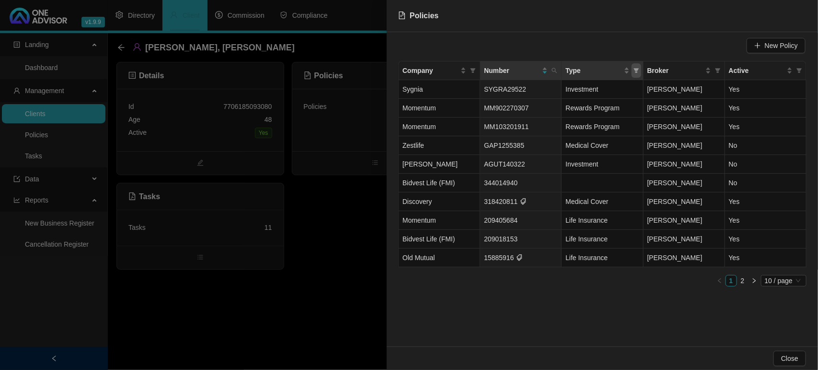
click at [638, 70] on icon "filter" at bounding box center [636, 70] width 5 height 5
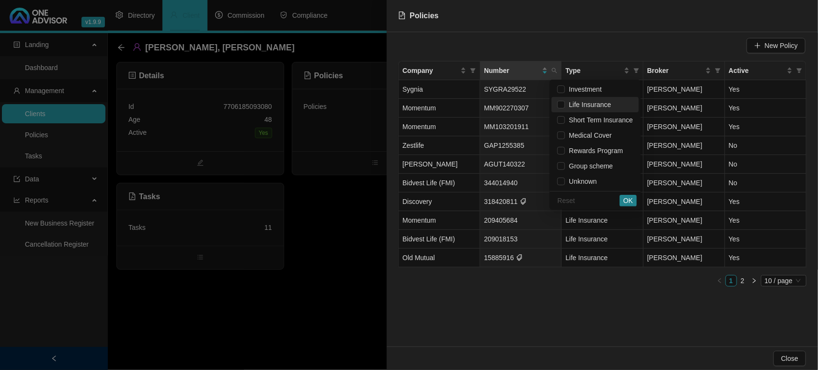
click at [603, 104] on span "Life Insurance" at bounding box center [588, 105] width 46 height 8
checkbox input "true"
click at [627, 199] on span "OK" at bounding box center [629, 200] width 10 height 11
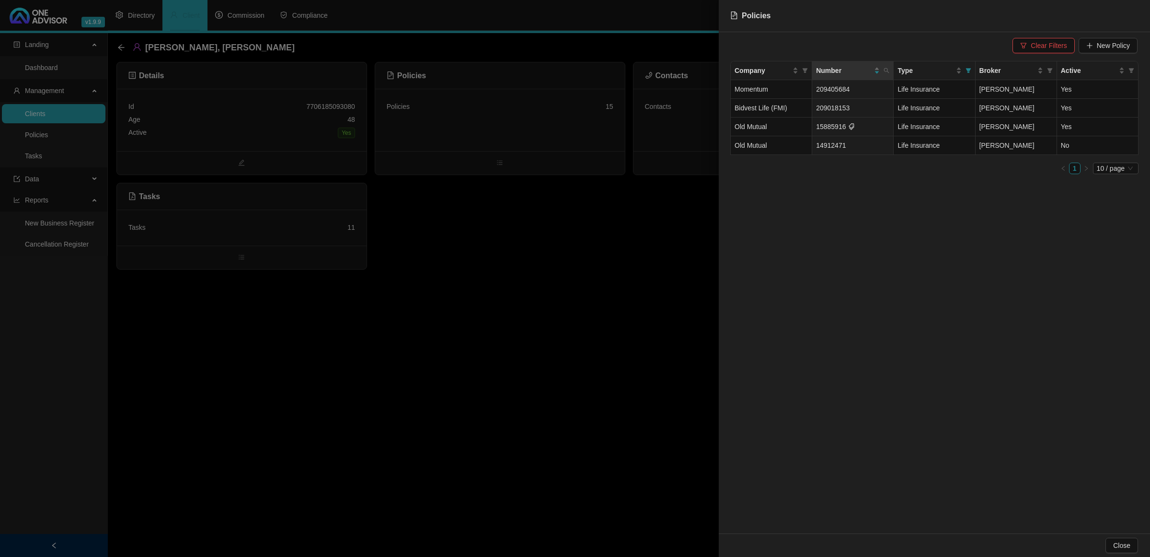
click at [35, 107] on div at bounding box center [575, 278] width 1150 height 557
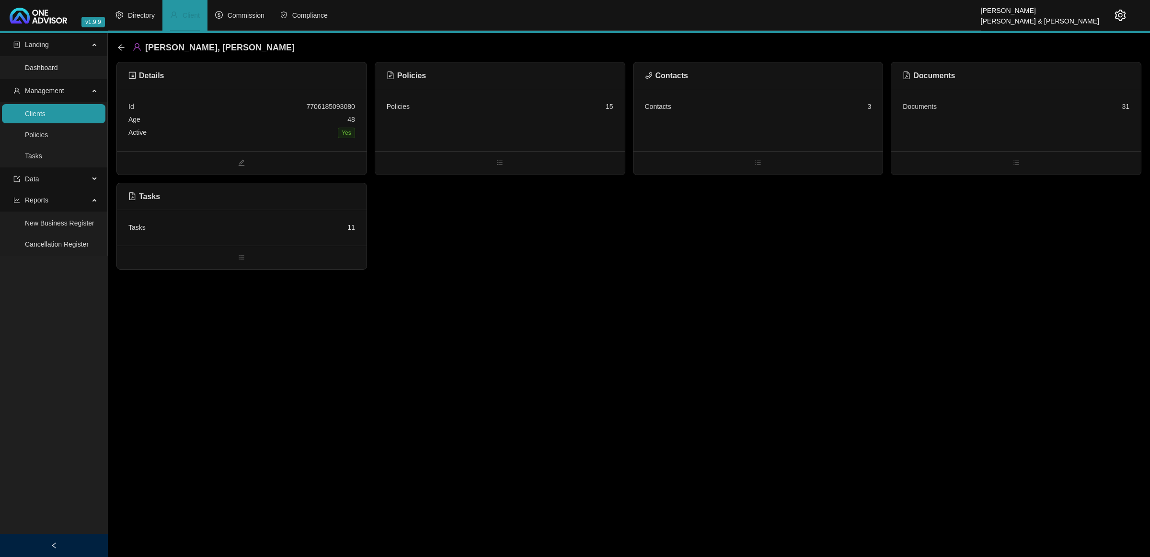
click at [30, 110] on link "Clients" at bounding box center [35, 114] width 21 height 8
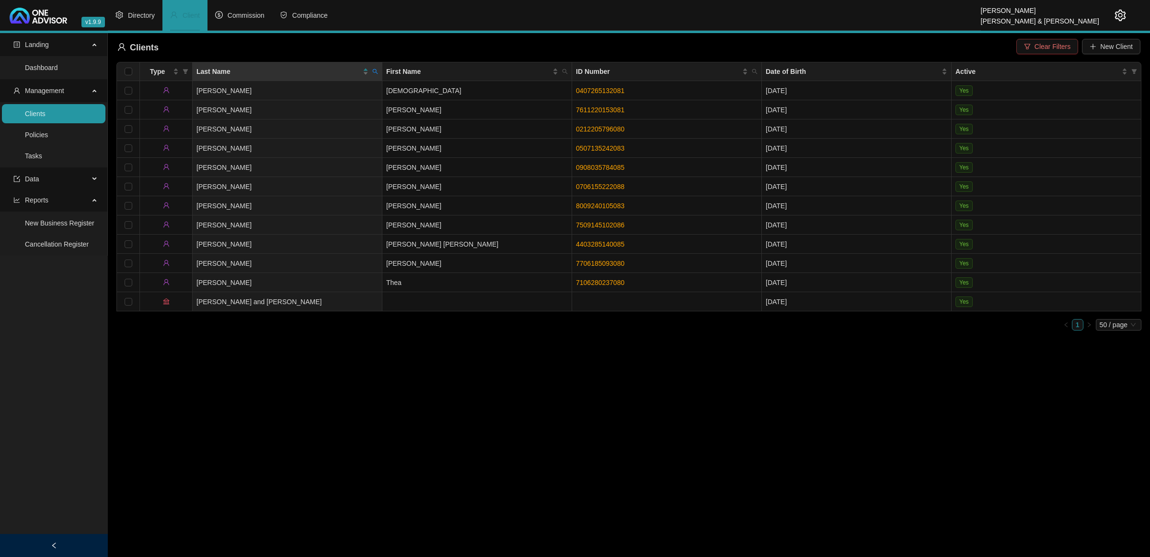
click at [818, 47] on span "Clear Filters" at bounding box center [1053, 46] width 36 height 11
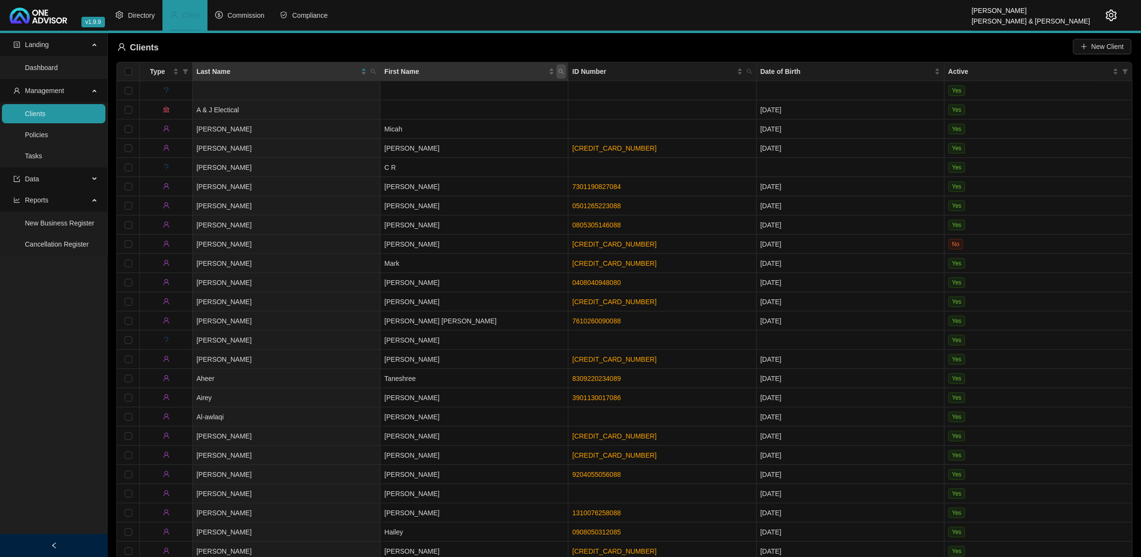
click at [562, 71] on icon "search" at bounding box center [561, 71] width 5 height 5
type input "[PERSON_NAME]"
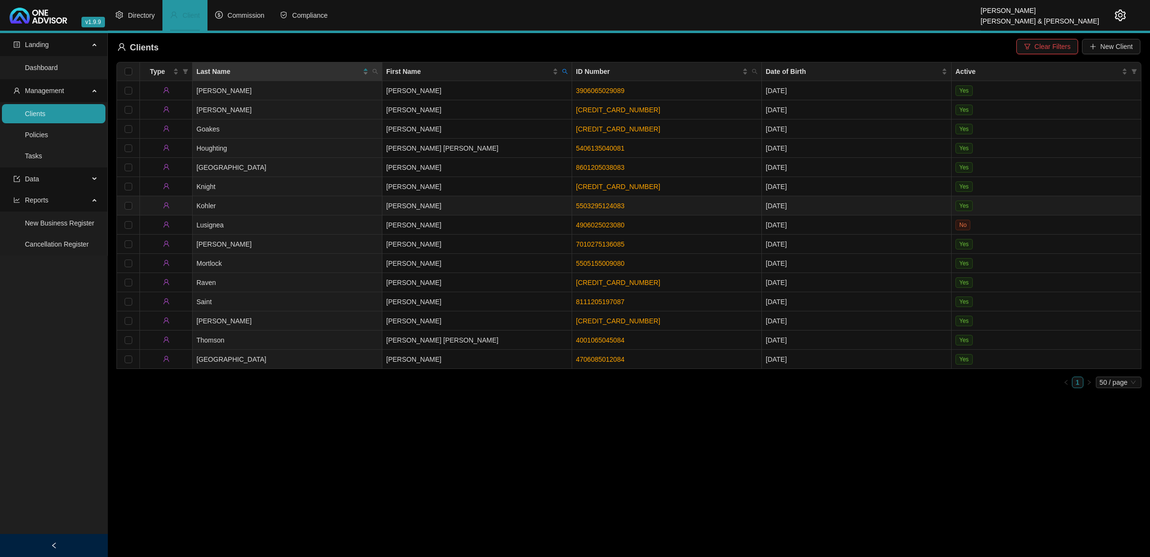
click at [267, 204] on td "Kohler" at bounding box center [288, 205] width 190 height 19
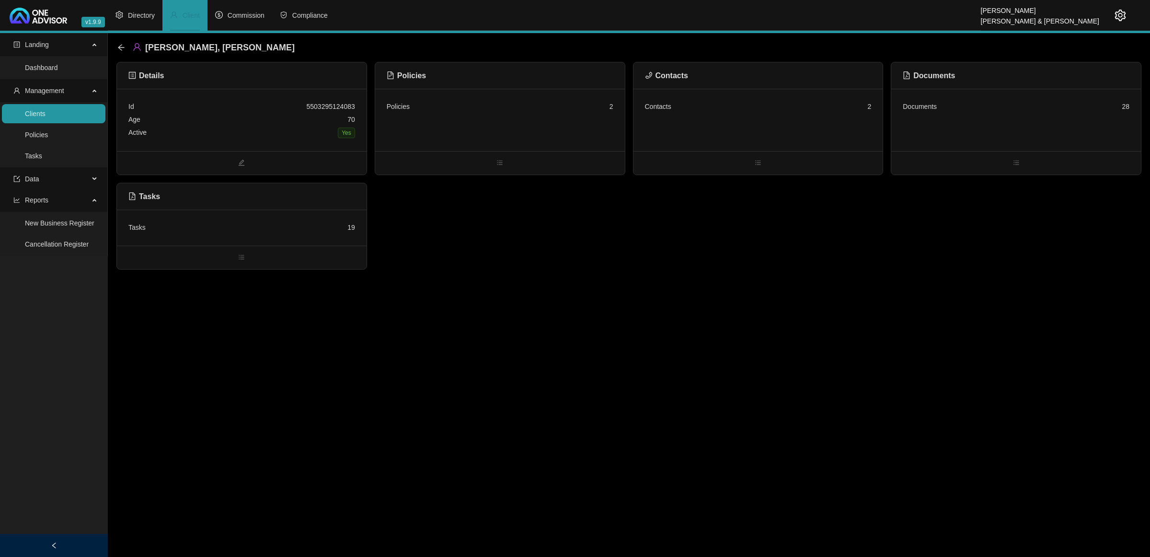
click at [707, 120] on div "Contacts 2" at bounding box center [759, 120] width 250 height 62
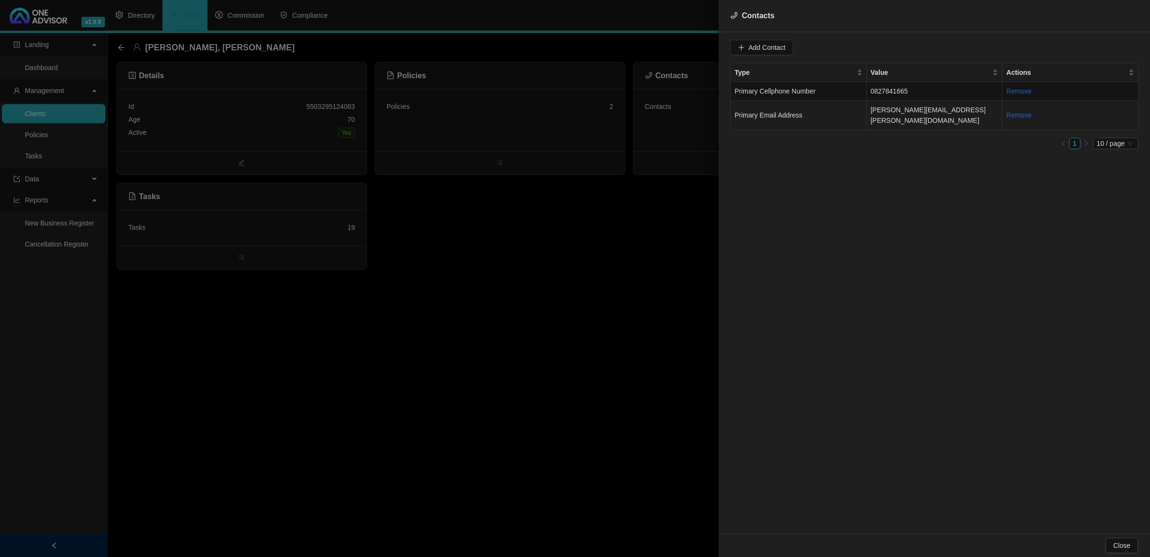
click at [818, 105] on td "[PERSON_NAME][EMAIL_ADDRESS][PERSON_NAME][DOMAIN_NAME]" at bounding box center [935, 115] width 136 height 29
click at [818, 44] on input "[PERSON_NAME][EMAIL_ADDRESS][PERSON_NAME][DOMAIN_NAME]" at bounding box center [801, 47] width 95 height 15
click at [818, 83] on td "Primary Cellphone Number" at bounding box center [799, 91] width 136 height 19
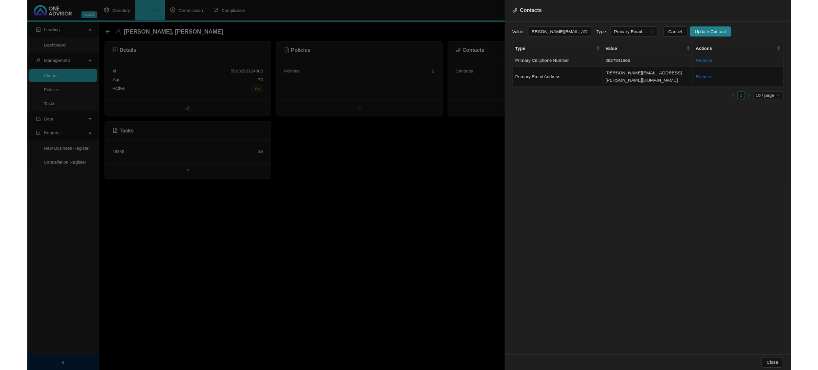
scroll to position [0, 0]
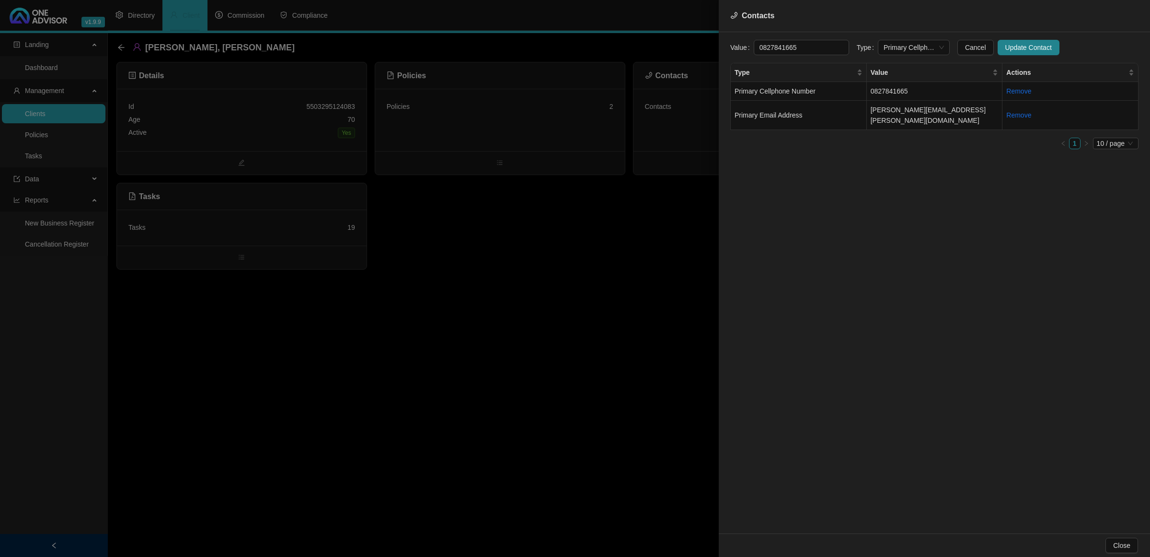
drag, startPoint x: 809, startPoint y: 46, endPoint x: 701, endPoint y: 42, distance: 107.4
click at [701, 42] on div "Contacts Value [PHONE_NUMBER] Type Primary Cellphone Number Cancel Update Conta…" at bounding box center [575, 278] width 1150 height 557
click at [557, 369] on div at bounding box center [575, 278] width 1150 height 557
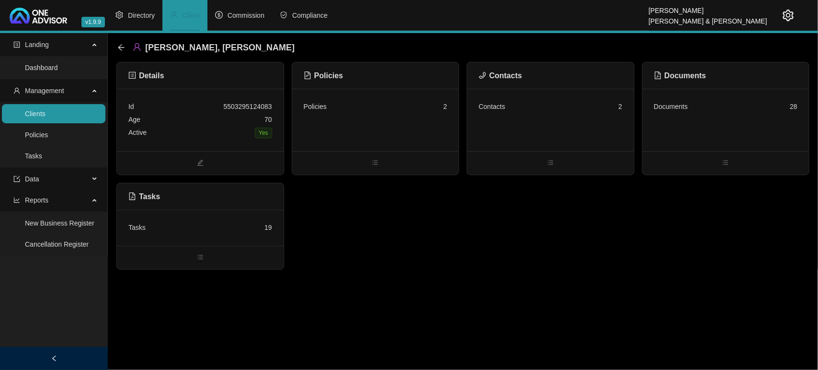
click at [46, 110] on link "Clients" at bounding box center [35, 114] width 21 height 8
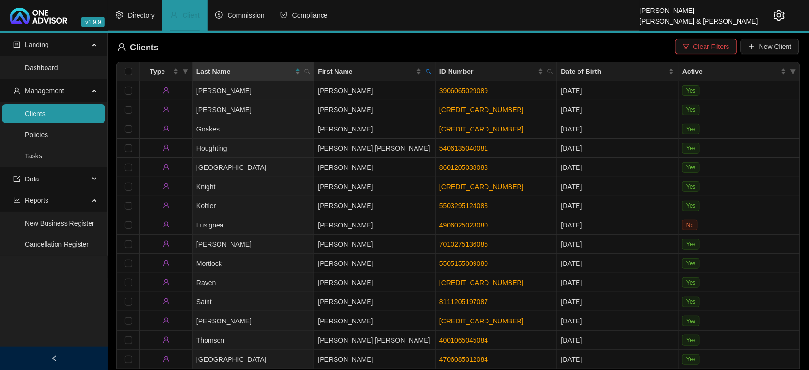
click at [308, 75] on span at bounding box center [307, 71] width 10 height 14
type input "[PERSON_NAME]"
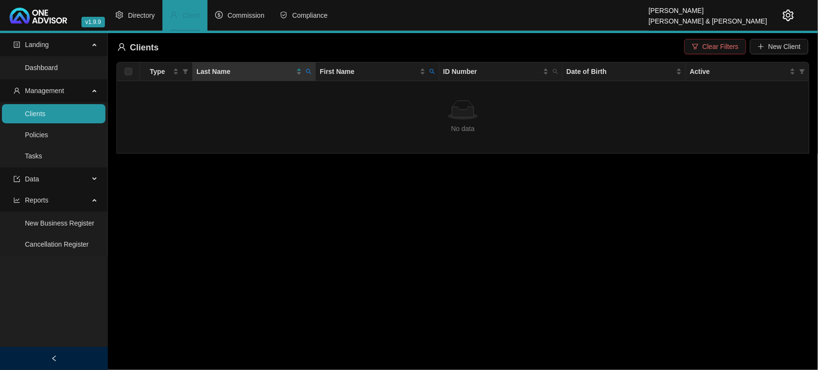
click at [715, 41] on span "Clear Filters" at bounding box center [721, 46] width 36 height 11
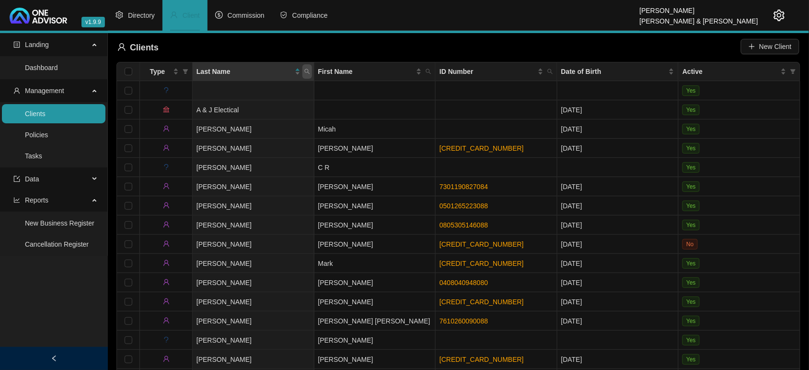
click at [307, 71] on icon "search" at bounding box center [307, 72] width 6 height 6
click at [295, 96] on input "text" at bounding box center [263, 91] width 90 height 15
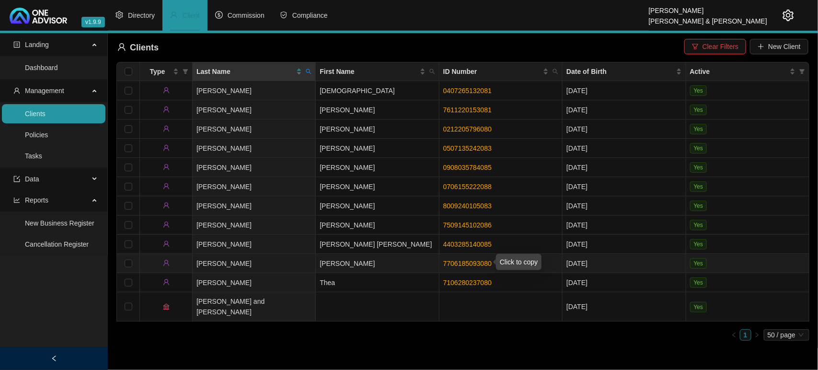
click at [452, 260] on link "7706185093080" at bounding box center [467, 263] width 48 height 8
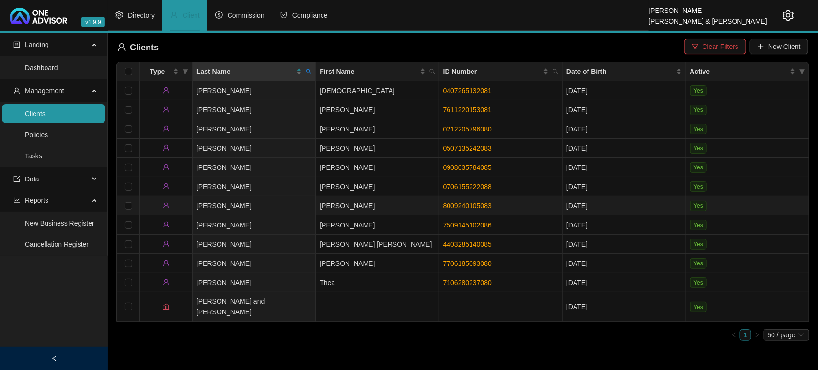
click at [446, 204] on link "8009240105083" at bounding box center [467, 206] width 48 height 8
click at [312, 72] on icon "search" at bounding box center [309, 72] width 6 height 6
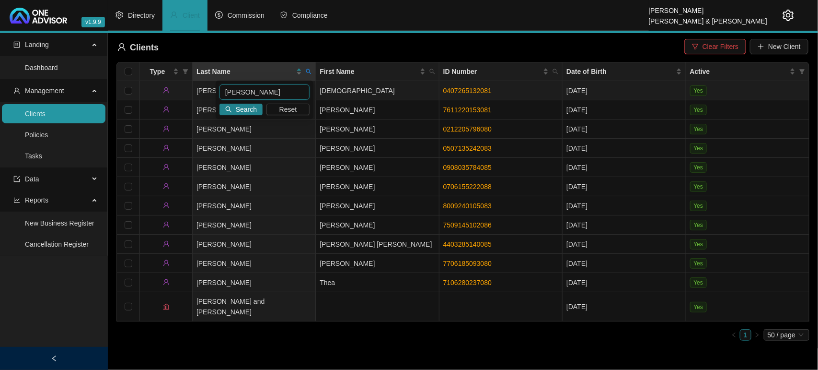
drag, startPoint x: 283, startPoint y: 87, endPoint x: 169, endPoint y: 97, distance: 115.0
click at [169, 97] on body "v1.9.9 [PERSON_NAME] & [PERSON_NAME] Directory Client Commission Compliance Lan…" at bounding box center [409, 185] width 818 height 370
type input "alpha"
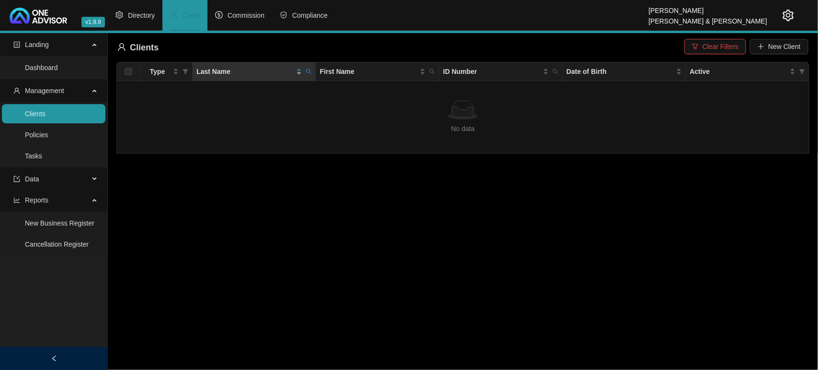
click at [301, 71] on div "Last Name" at bounding box center [249, 71] width 105 height 11
